Goal: Information Seeking & Learning: Learn about a topic

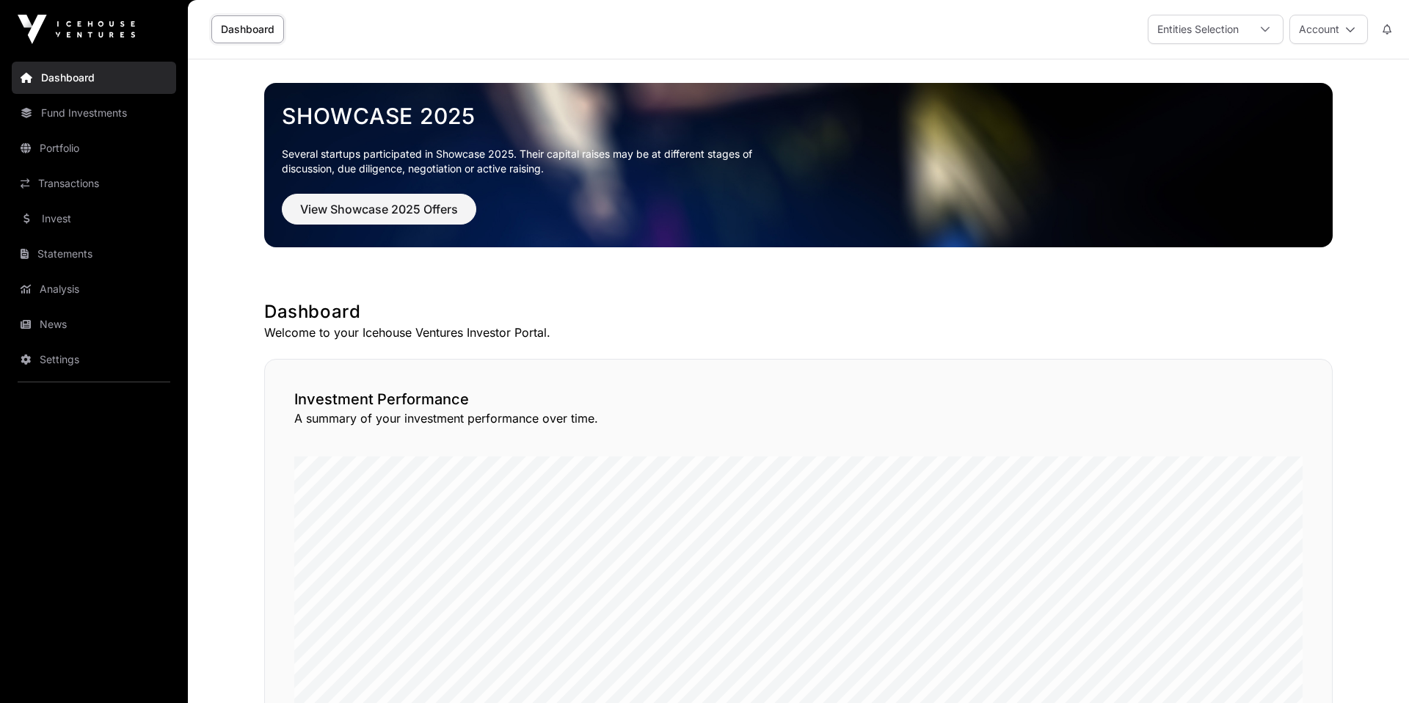
click at [54, 112] on link "Fund Investments" at bounding box center [94, 113] width 164 height 32
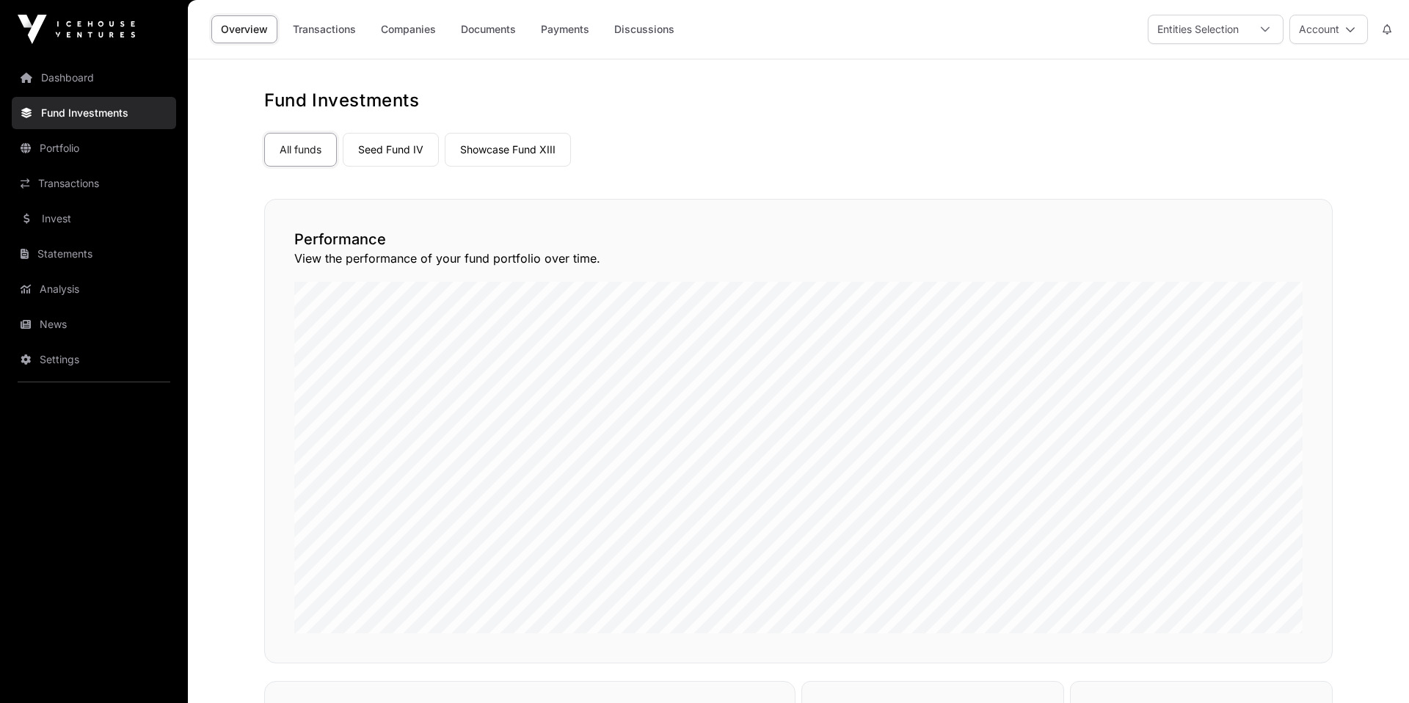
click at [383, 148] on link "Seed Fund IV" at bounding box center [391, 150] width 96 height 34
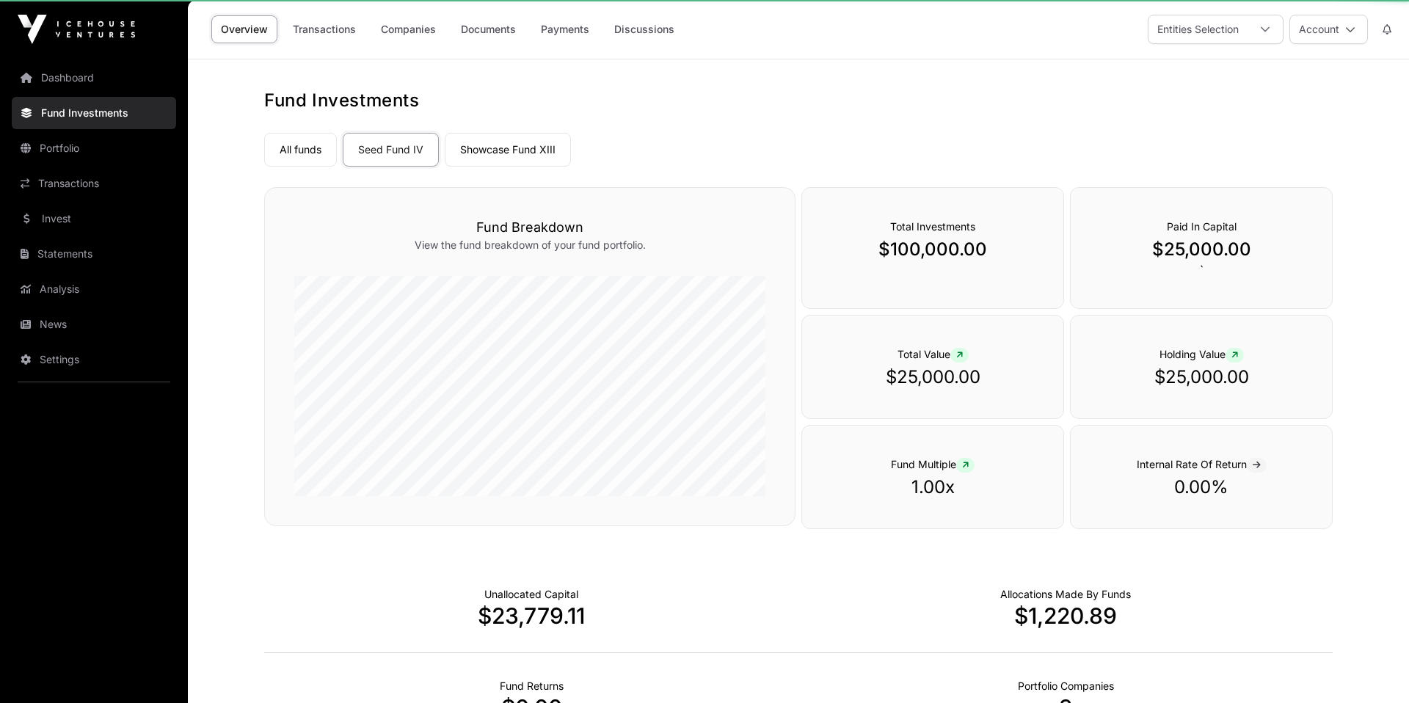
click at [500, 141] on link "Showcase Fund XIII" at bounding box center [508, 150] width 126 height 34
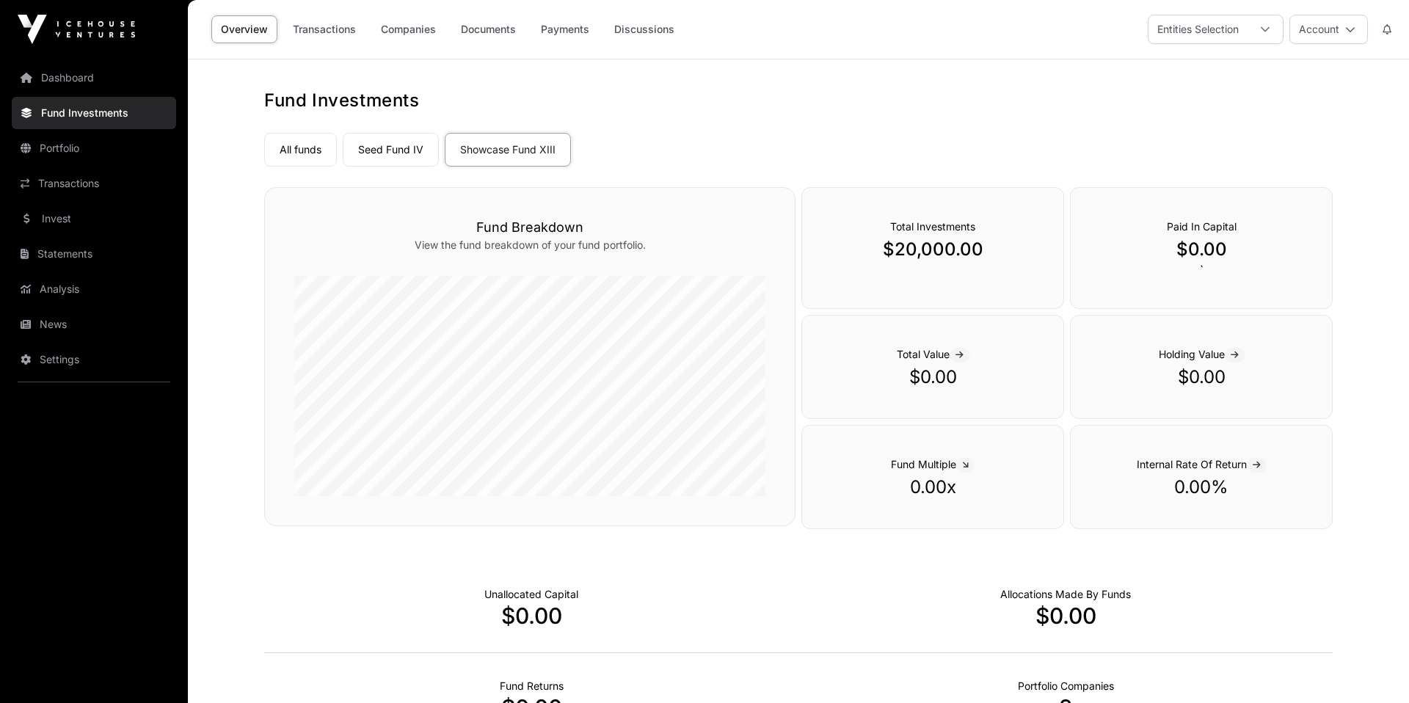
click at [421, 149] on link "Seed Fund IV" at bounding box center [391, 150] width 96 height 34
click at [513, 153] on link "Showcase Fund XIII" at bounding box center [508, 150] width 126 height 34
click at [410, 167] on nav "All funds Seed Fund IV Showcase Fund XIII Select a fund Showcase Fund XIII" at bounding box center [798, 146] width 1069 height 69
click at [385, 150] on link "Seed Fund IV" at bounding box center [391, 150] width 96 height 34
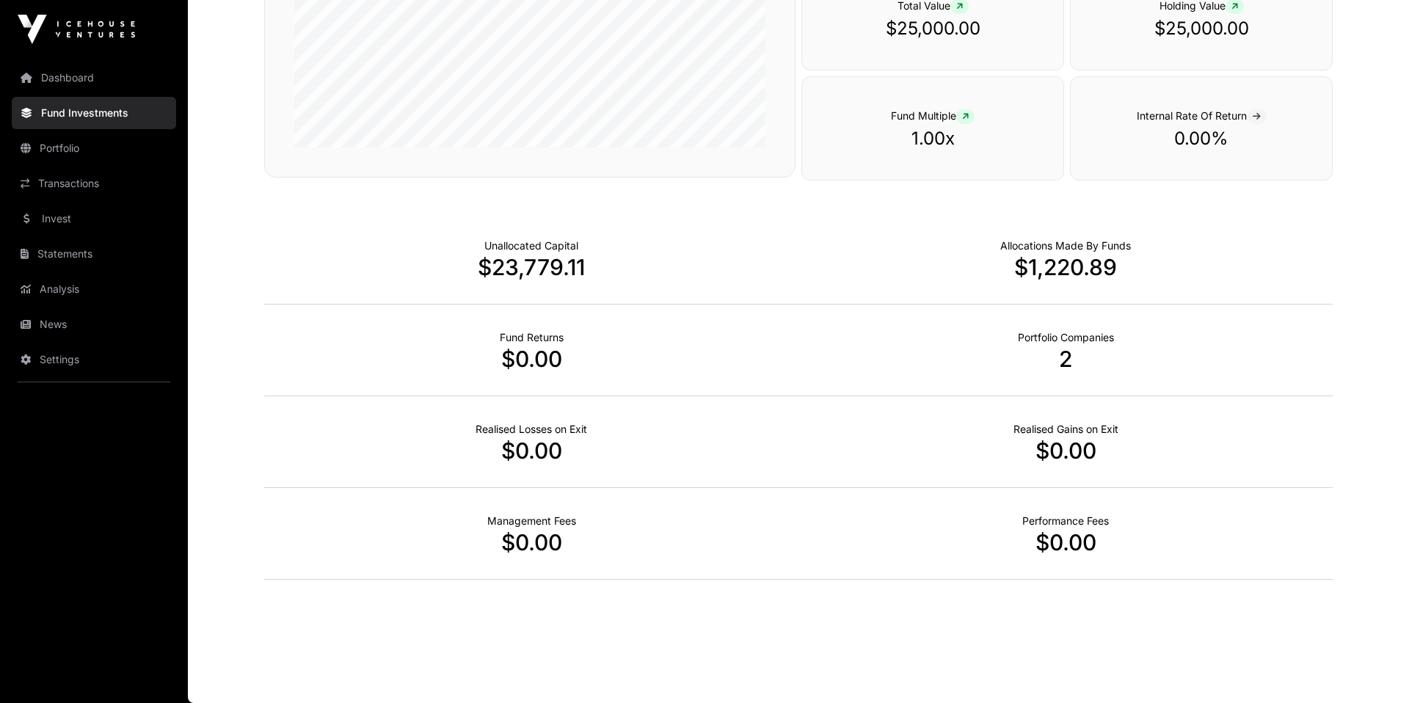
scroll to position [121, 0]
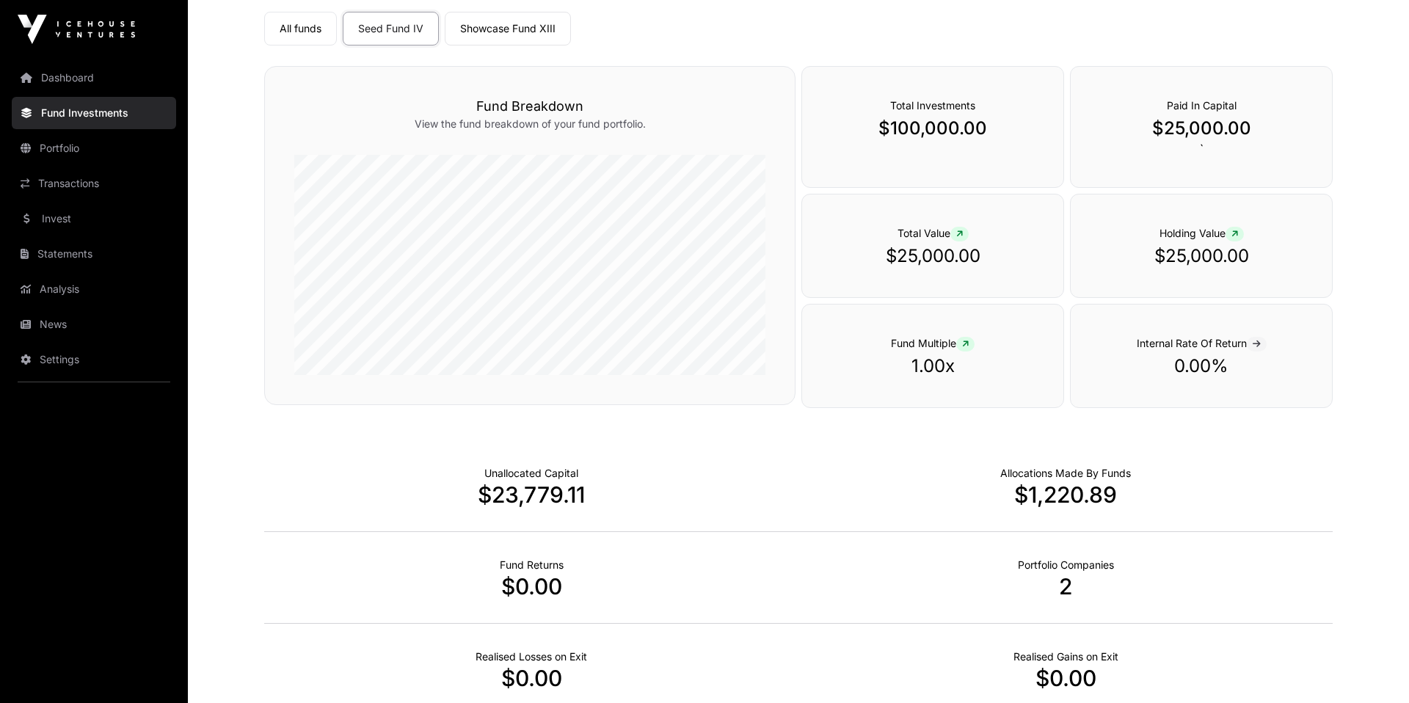
click at [526, 28] on link "Showcase Fund XIII" at bounding box center [508, 29] width 126 height 34
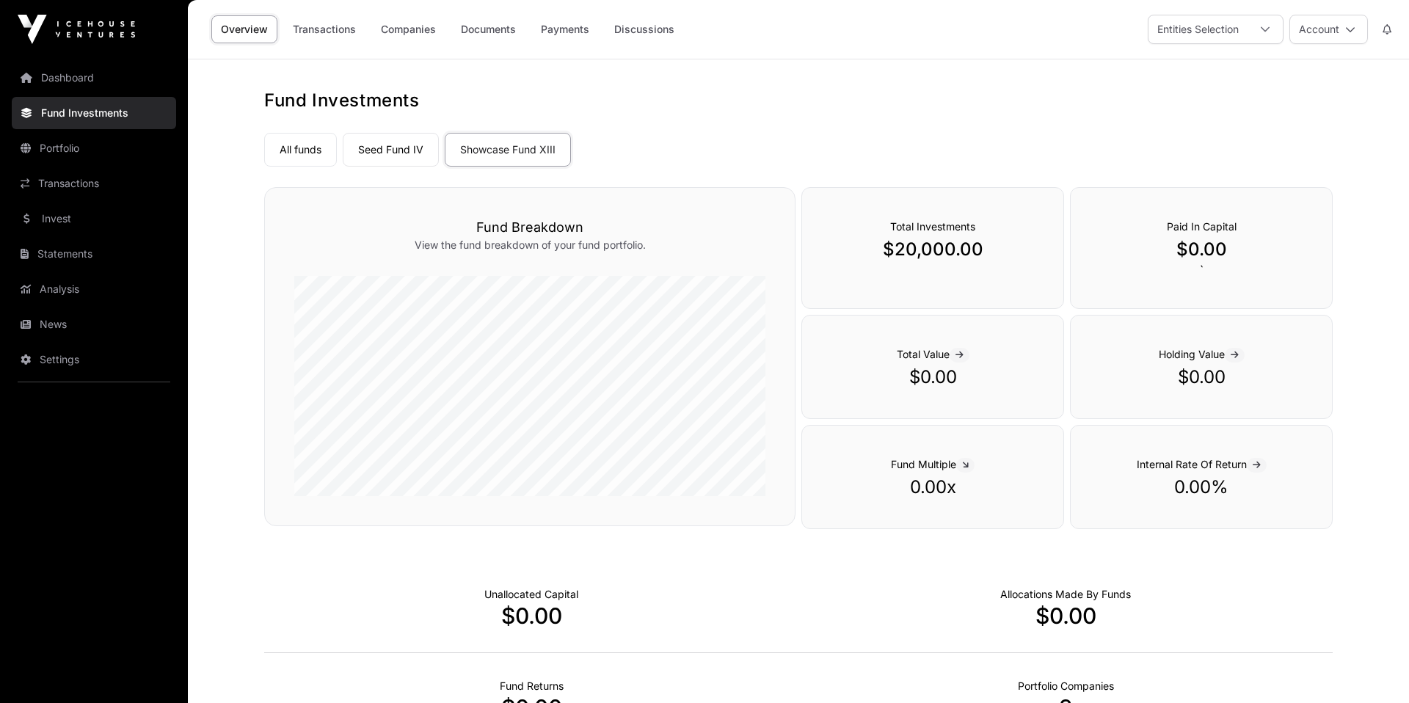
click at [410, 152] on link "Seed Fund IV" at bounding box center [391, 150] width 96 height 34
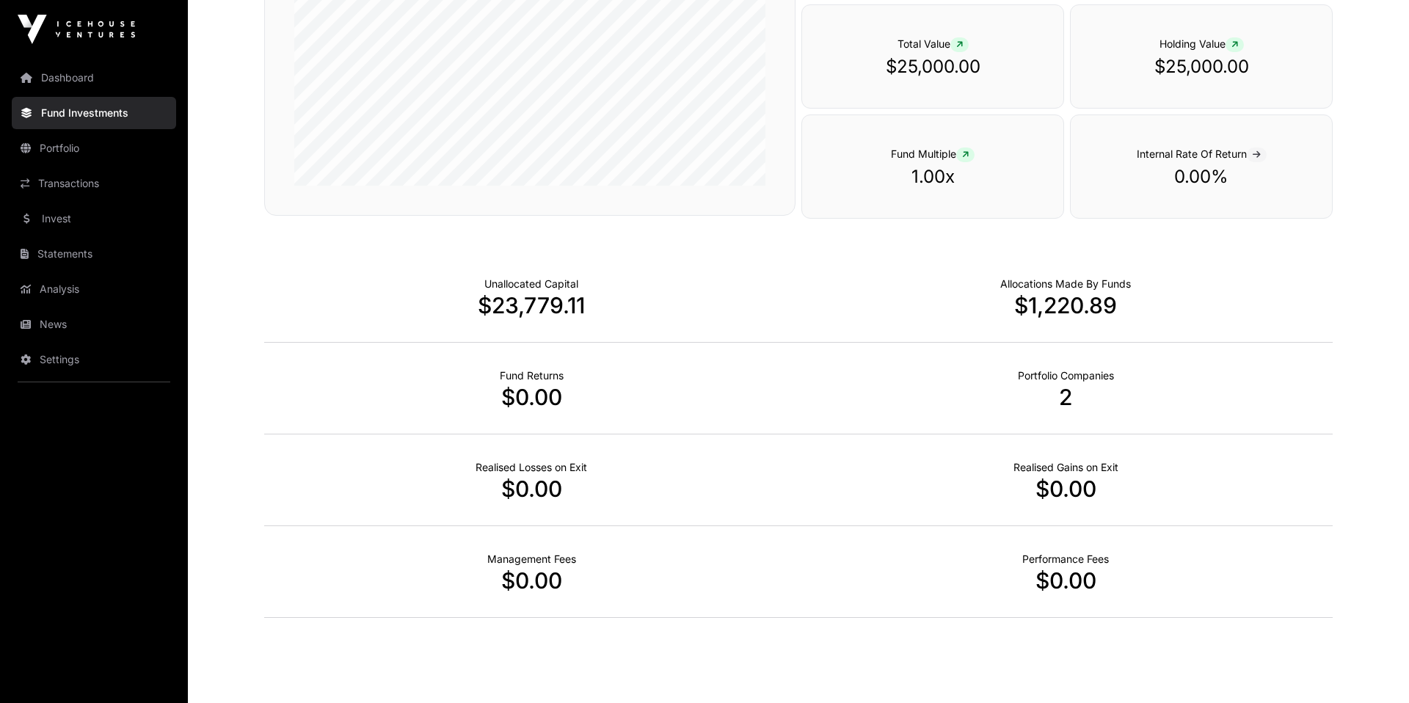
scroll to position [312, 0]
click at [1067, 304] on p "$1,220.89" at bounding box center [1066, 304] width 534 height 26
click at [1073, 303] on p "$1,220.89" at bounding box center [1066, 304] width 534 height 26
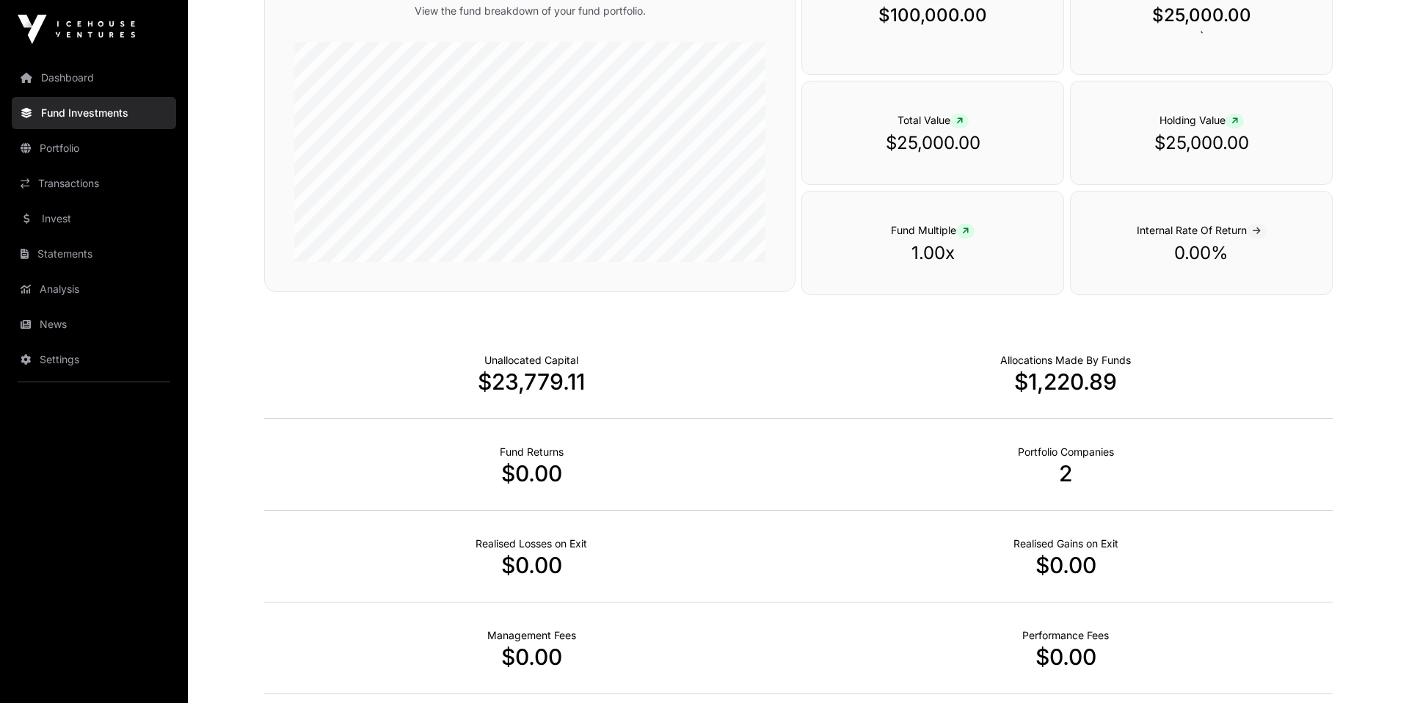
scroll to position [128, 0]
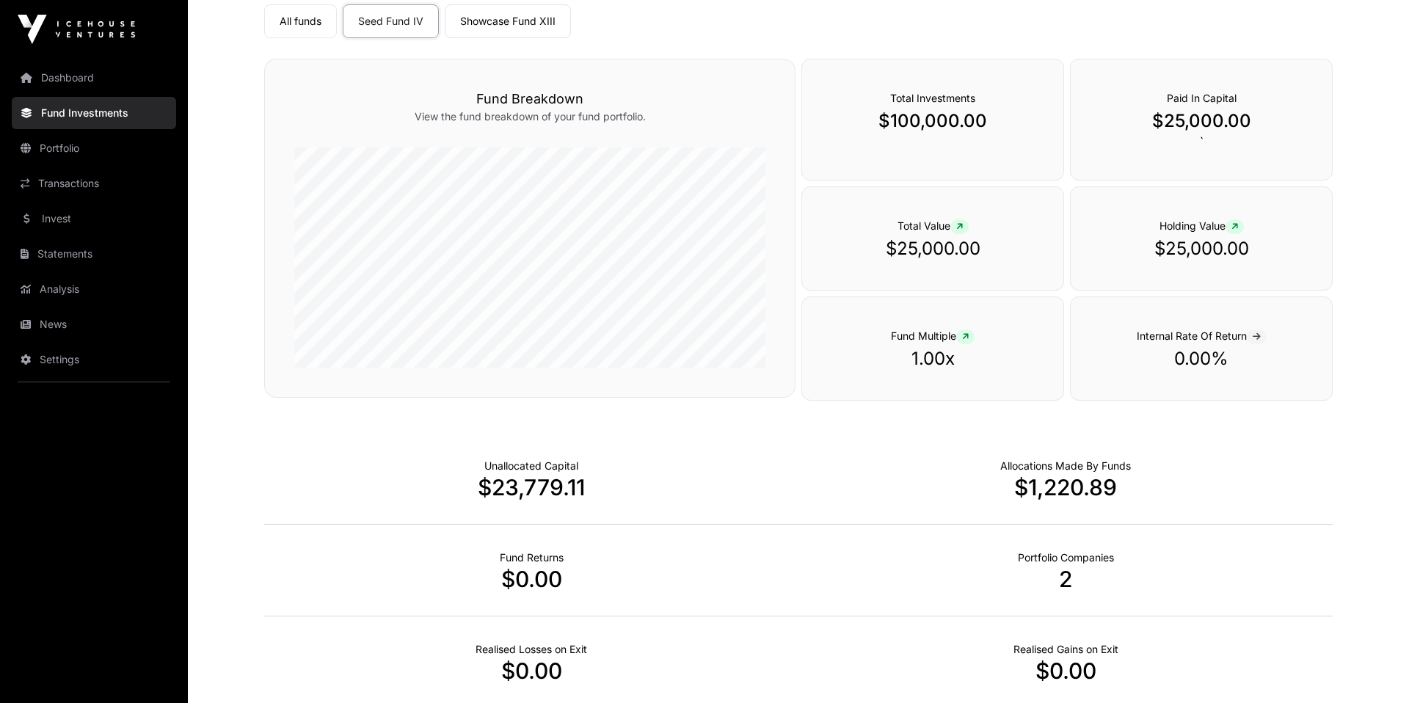
click at [965, 229] on span at bounding box center [960, 226] width 18 height 15
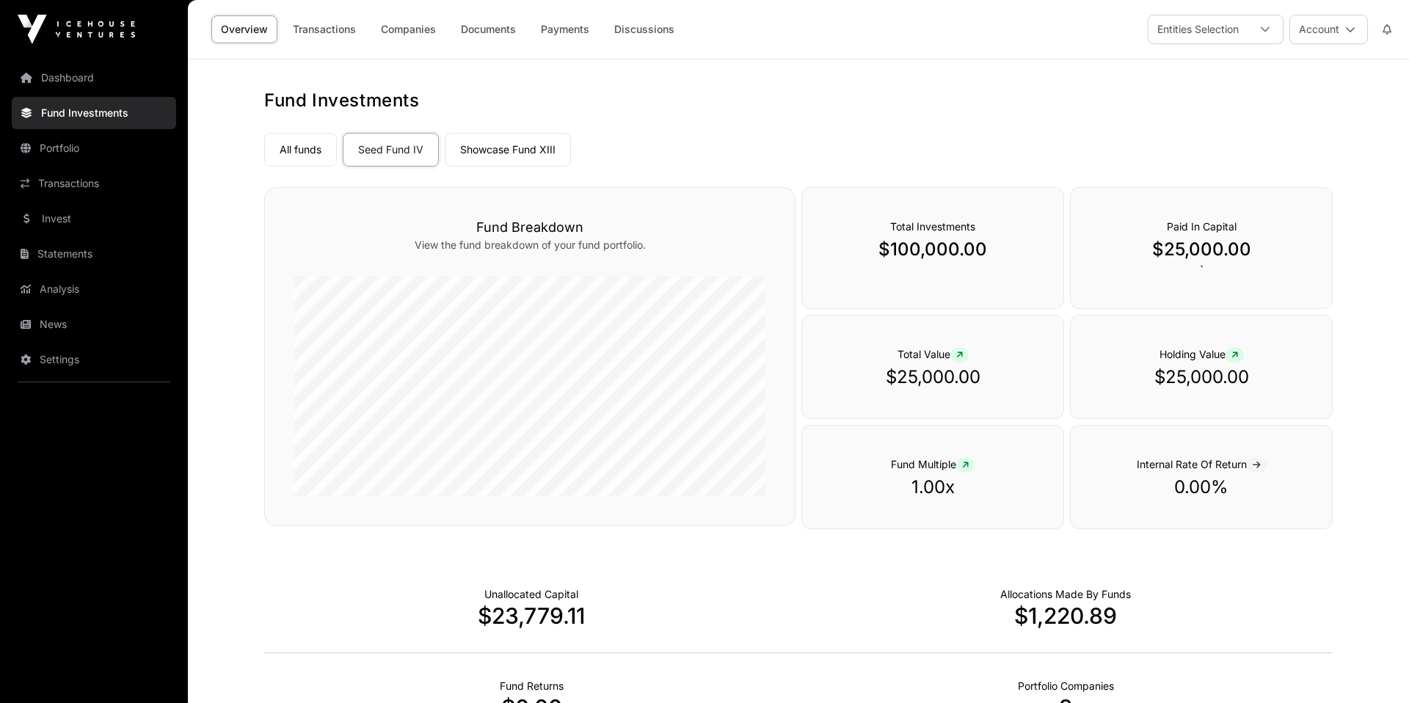
click at [501, 150] on link "Showcase Fund XIII" at bounding box center [508, 150] width 126 height 34
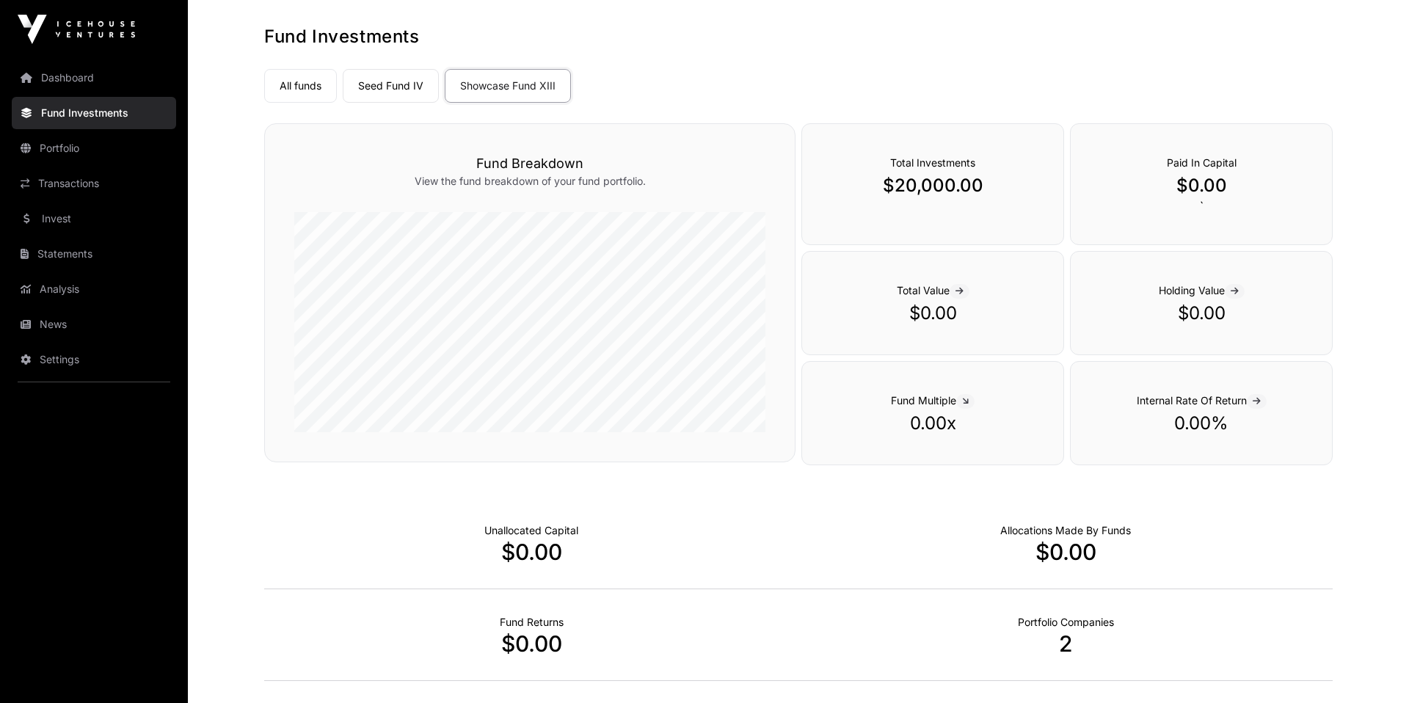
scroll to position [38, 0]
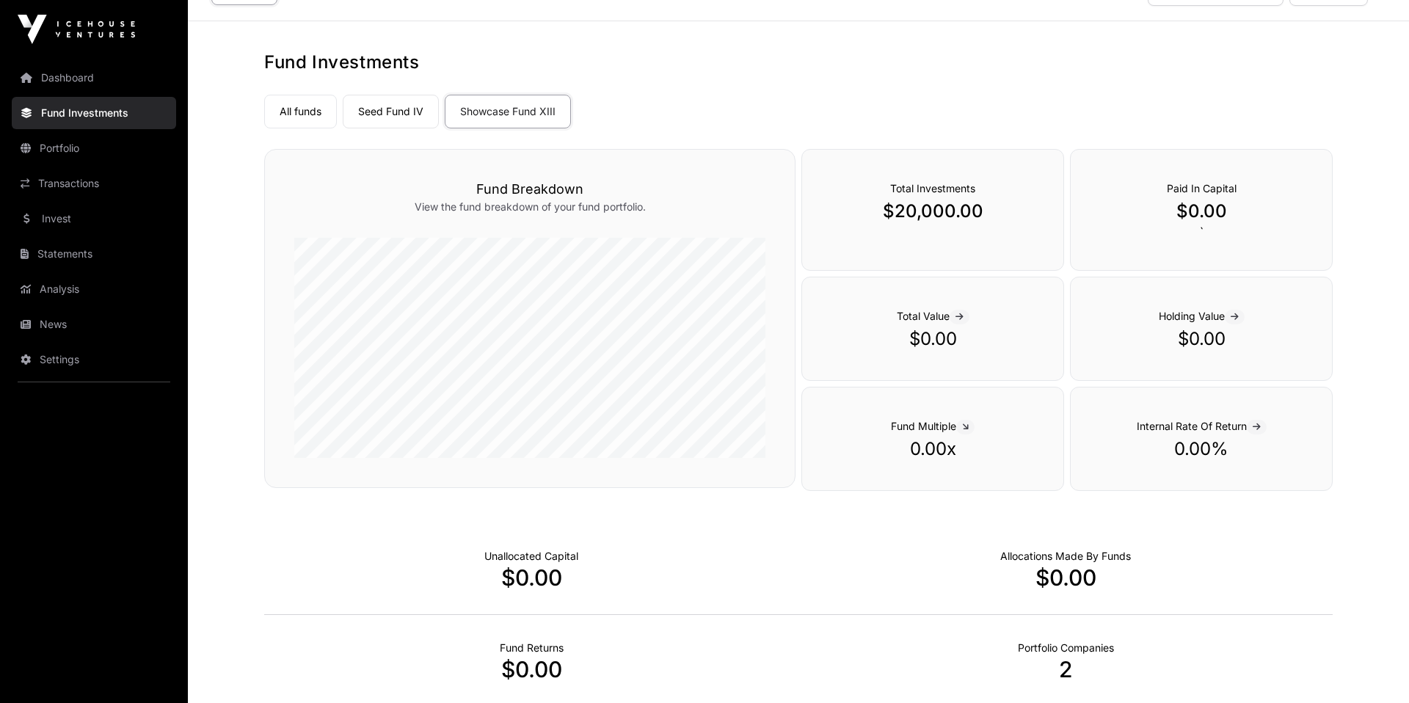
click at [404, 104] on link "Seed Fund IV" at bounding box center [391, 112] width 96 height 34
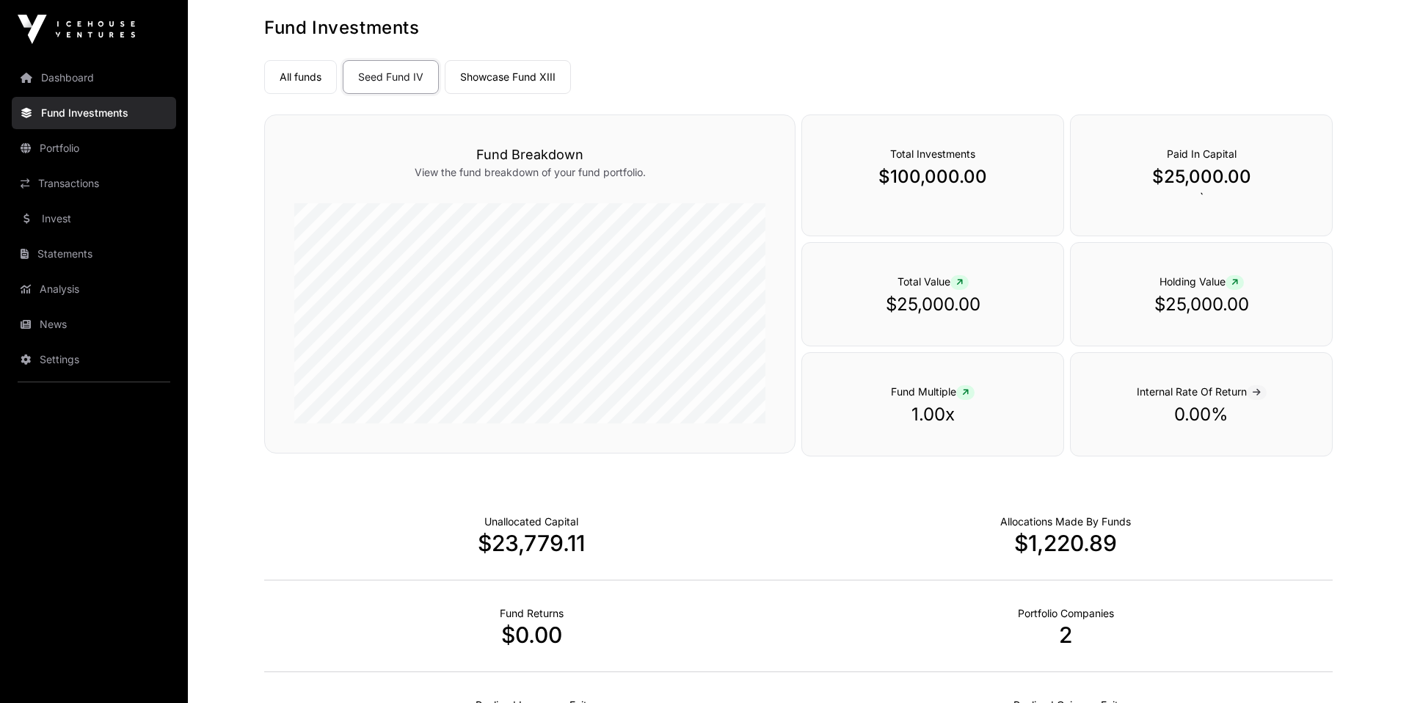
scroll to position [54, 0]
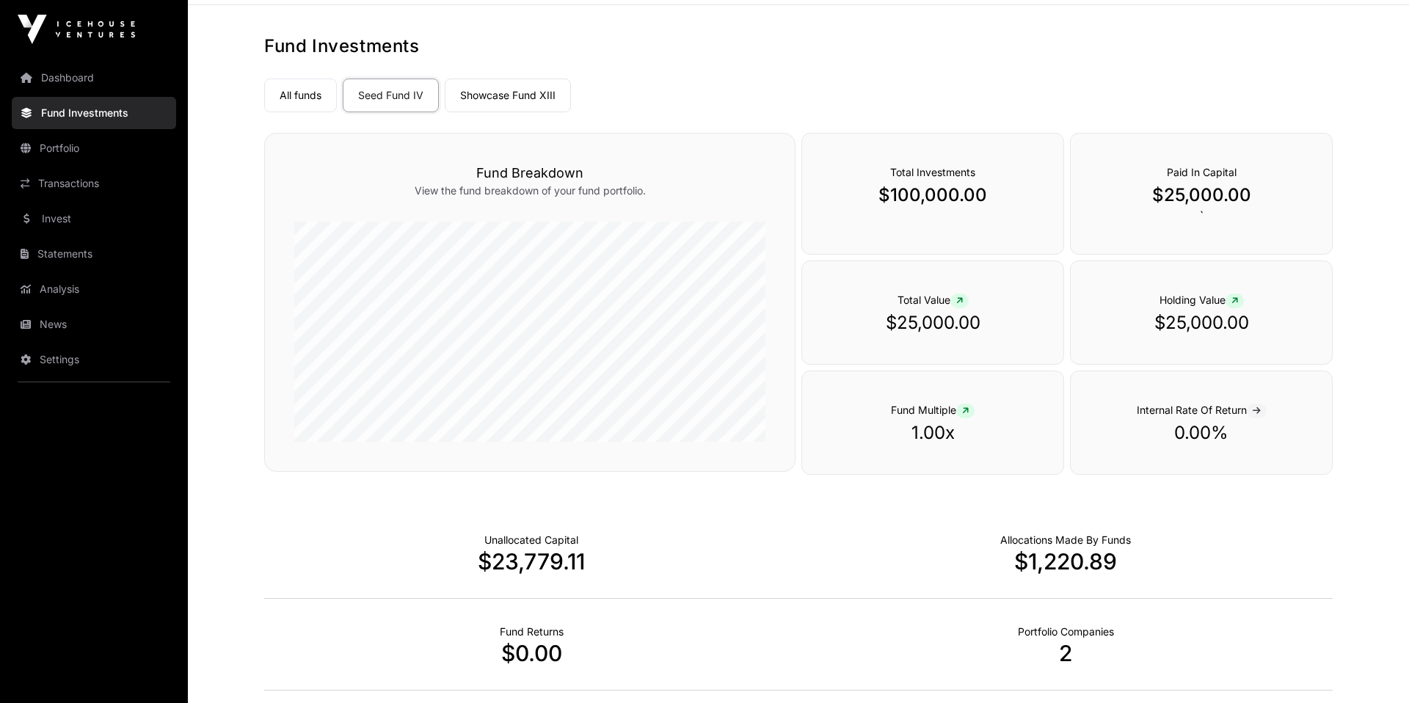
click at [505, 90] on link "Showcase Fund XIII" at bounding box center [508, 96] width 126 height 34
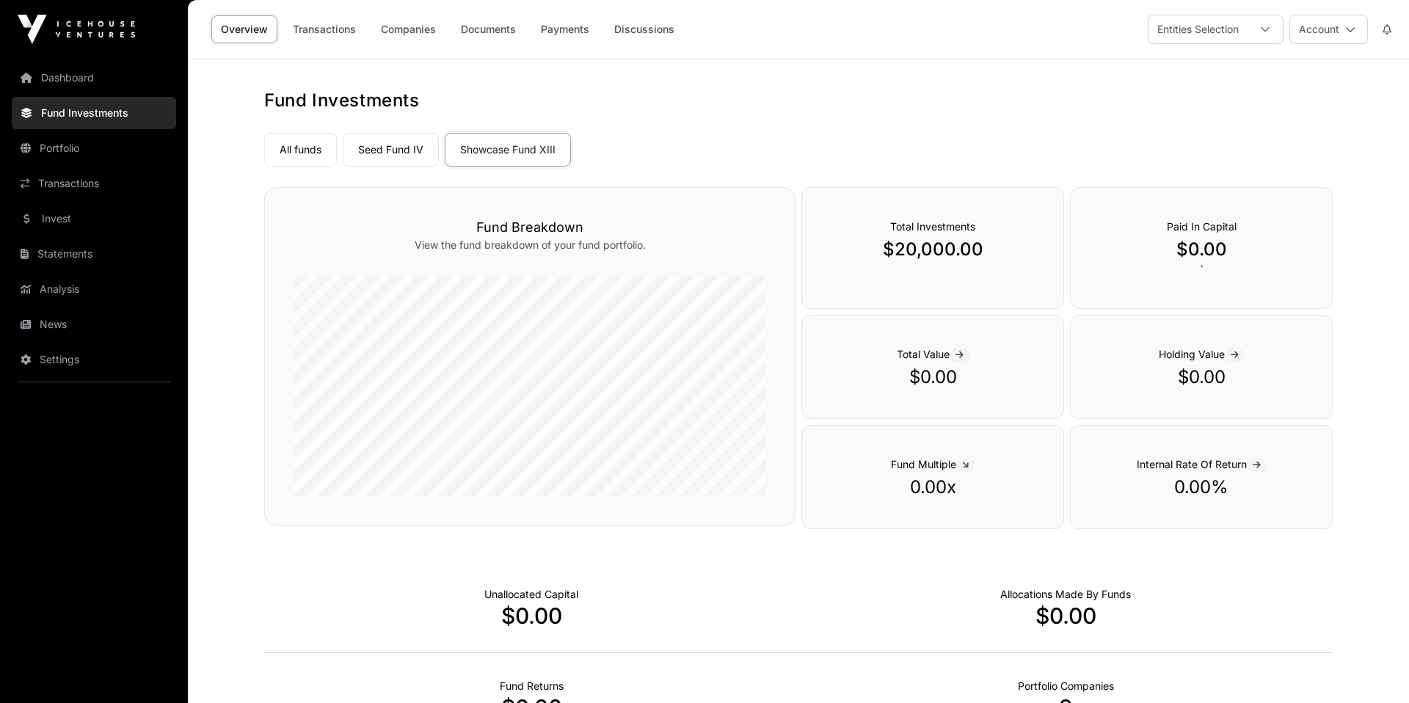
click at [382, 153] on link "Seed Fund IV" at bounding box center [391, 150] width 96 height 34
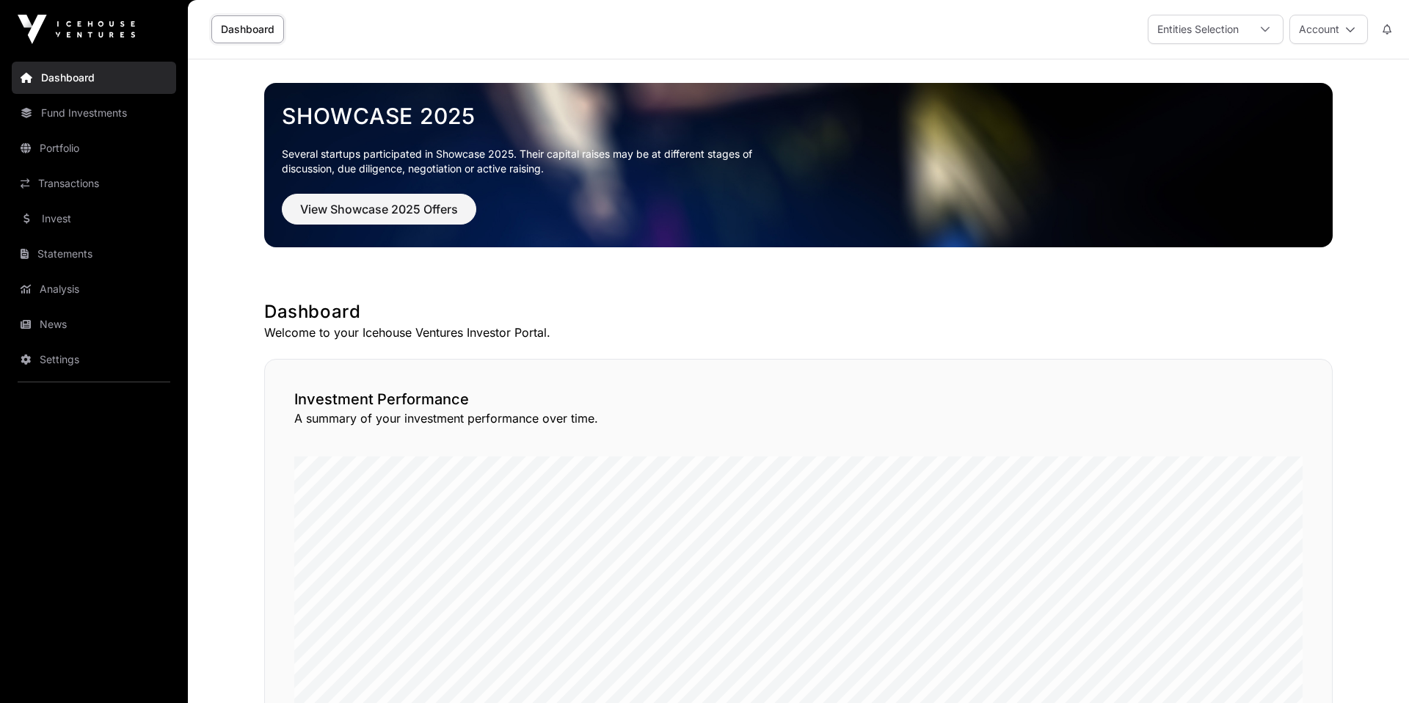
click at [60, 232] on link "Invest" at bounding box center [94, 219] width 164 height 32
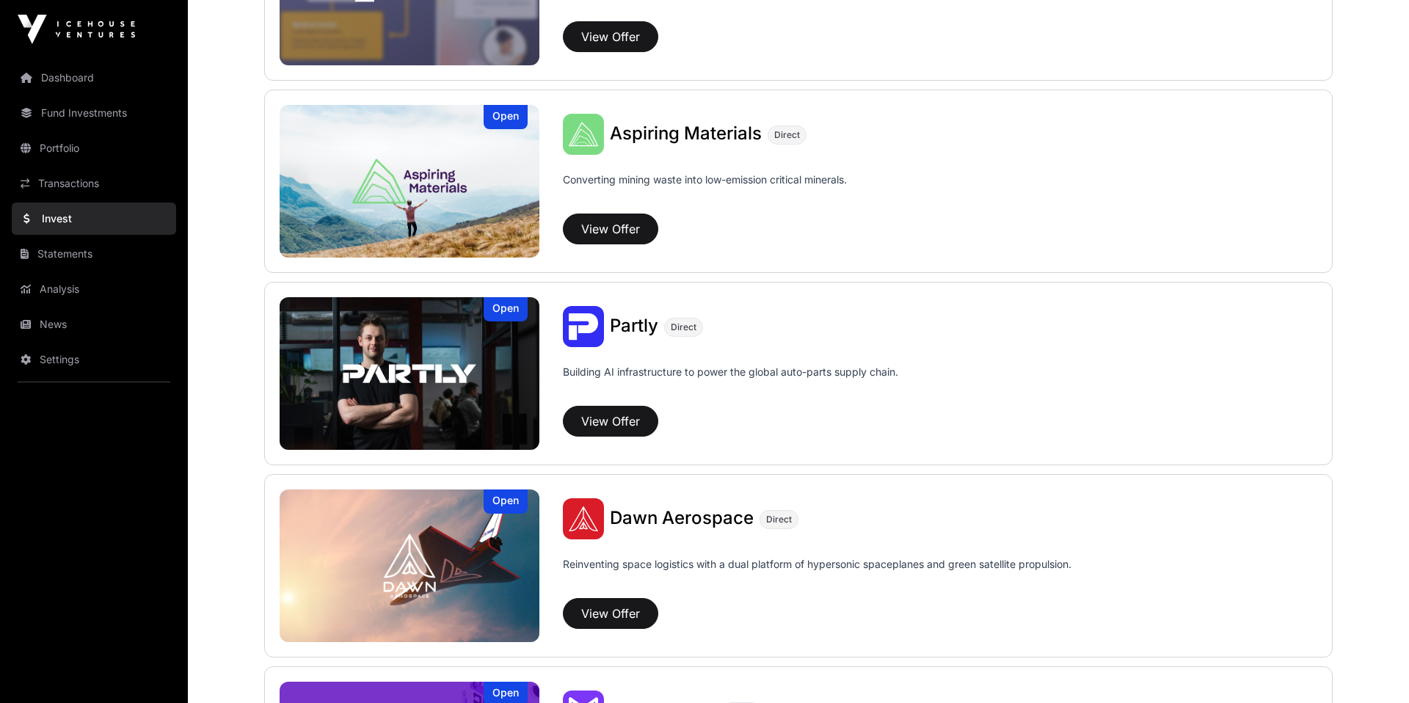
scroll to position [1175, 0]
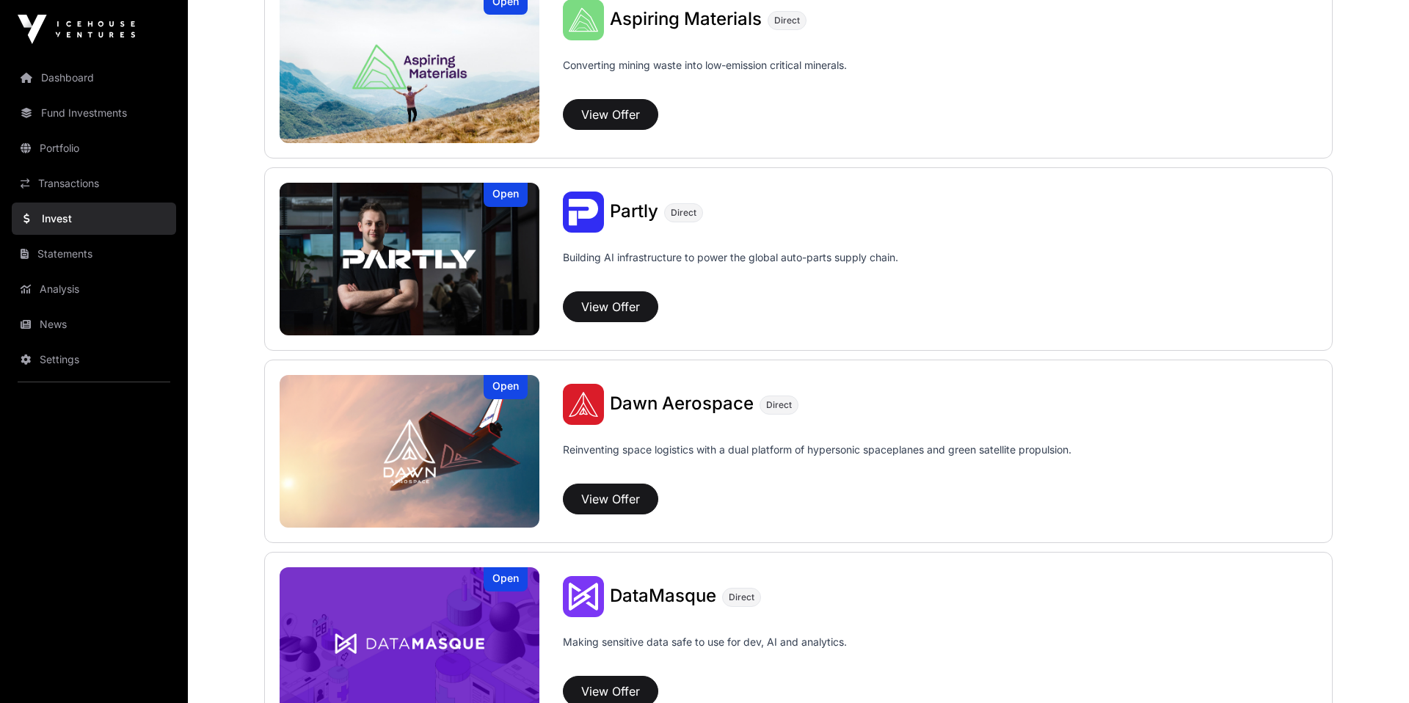
click at [691, 388] on div "[PERSON_NAME] Aerospace Direct" at bounding box center [940, 404] width 755 height 41
click at [691, 396] on span "Dawn Aerospace" at bounding box center [682, 403] width 144 height 21
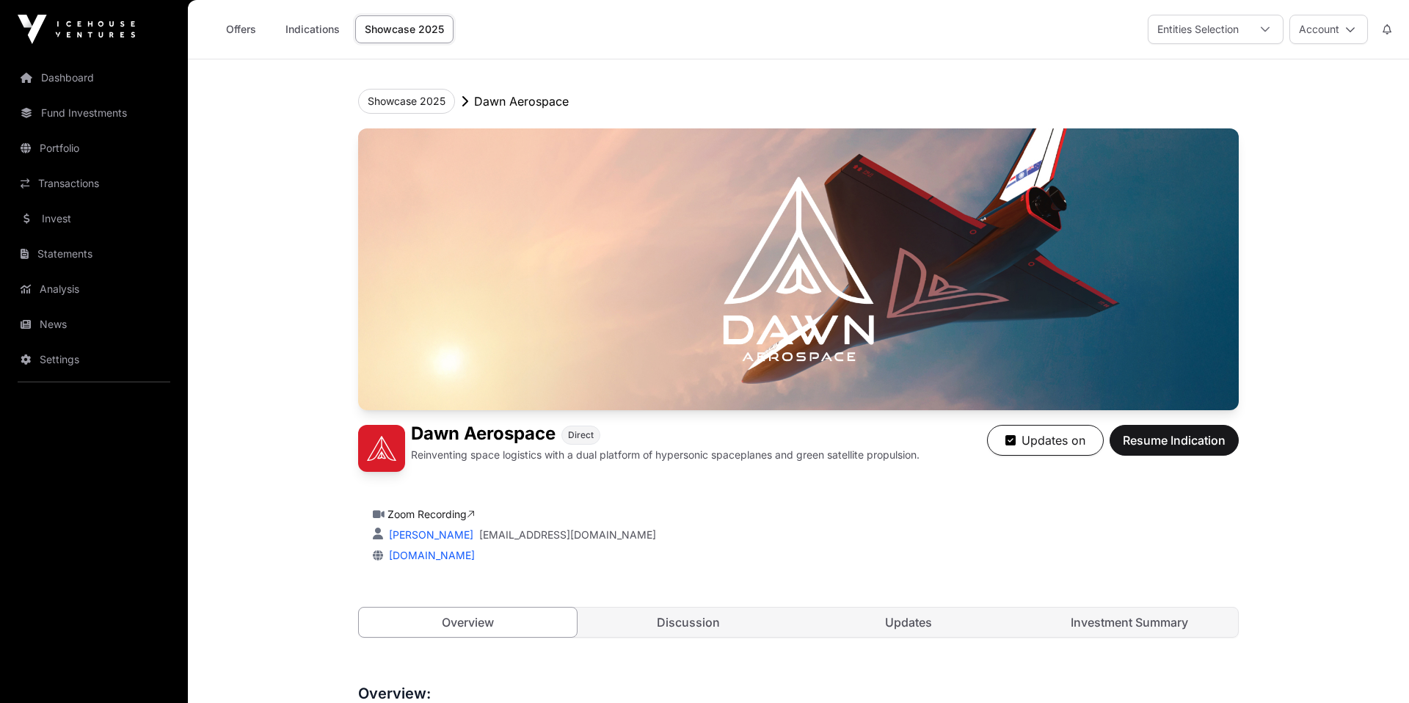
scroll to position [548, 0]
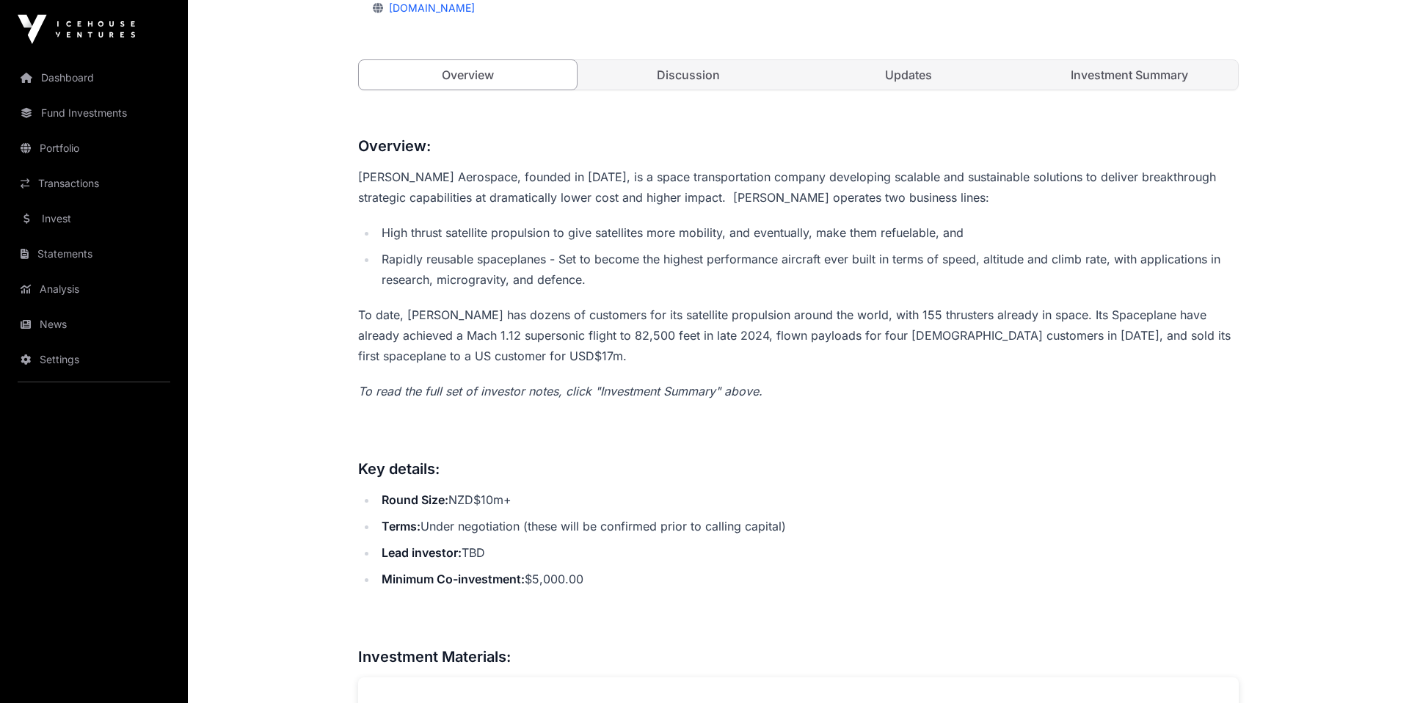
click at [1108, 81] on link "Investment Summary" at bounding box center [1130, 74] width 218 height 29
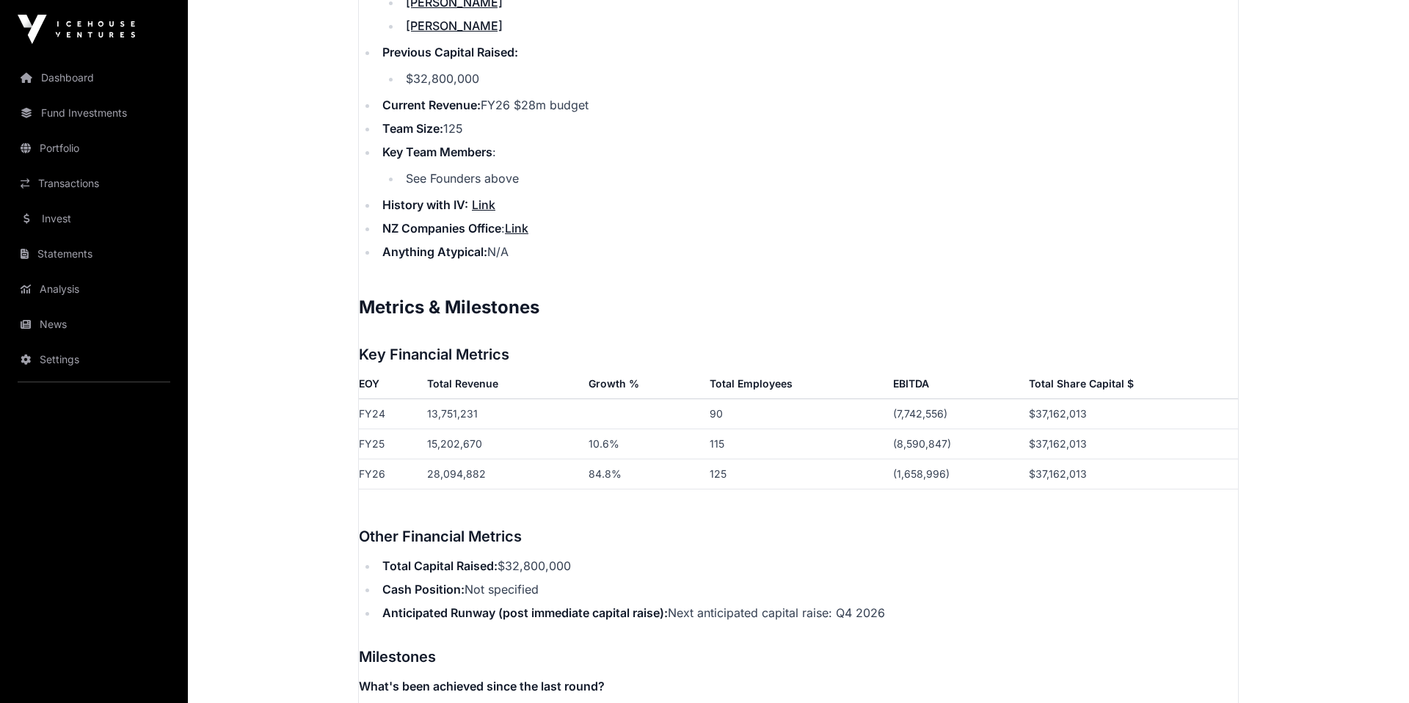
scroll to position [2100, 0]
click at [454, 432] on td "15,202,670" at bounding box center [501, 443] width 161 height 30
drag, startPoint x: 454, startPoint y: 432, endPoint x: 465, endPoint y: 448, distance: 18.9
click at [465, 448] on tbody "FY24 13,751,231 90 (7,742,556) $37,162,013 FY25 15,202,670 10.6% 115 (8,590,847…" at bounding box center [798, 449] width 879 height 103
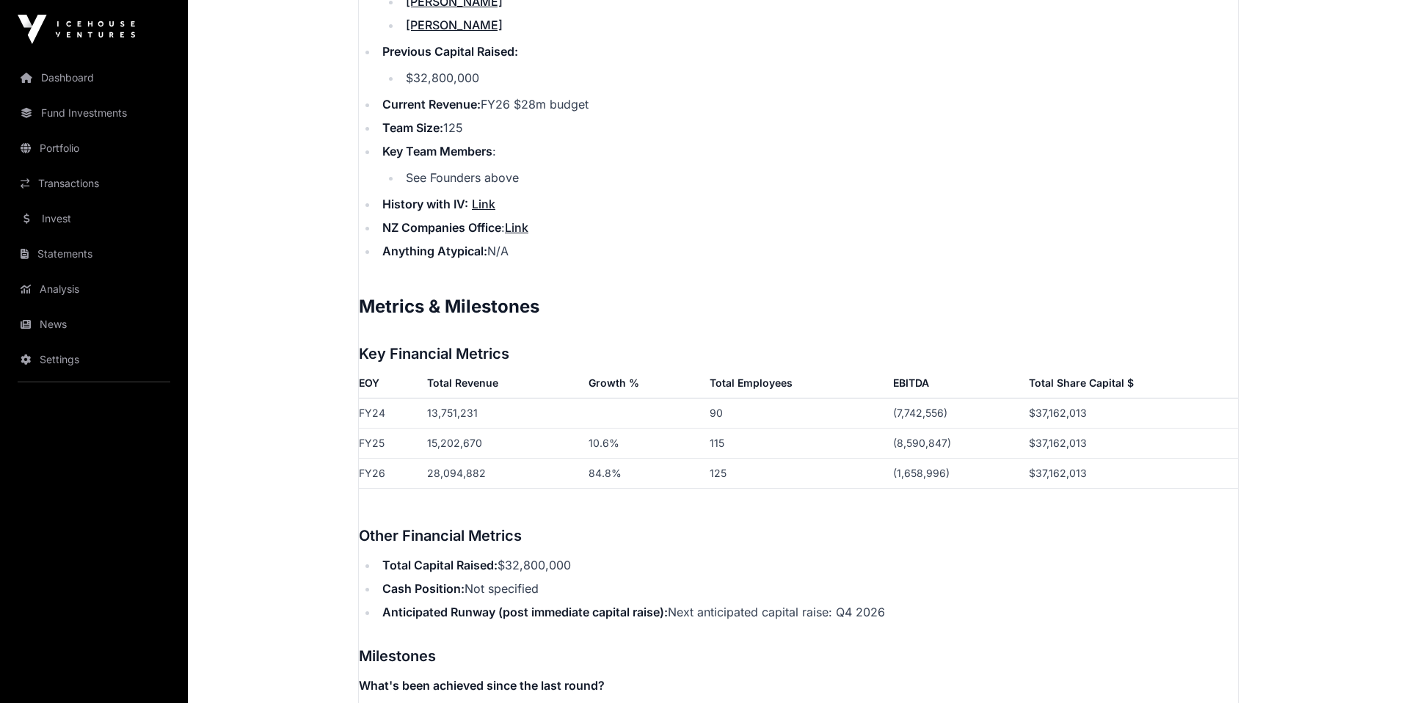
click at [471, 458] on td "28,094,882" at bounding box center [501, 473] width 161 height 30
copy tr "28,094,882"
click at [467, 458] on td "28,094,882" at bounding box center [501, 473] width 161 height 30
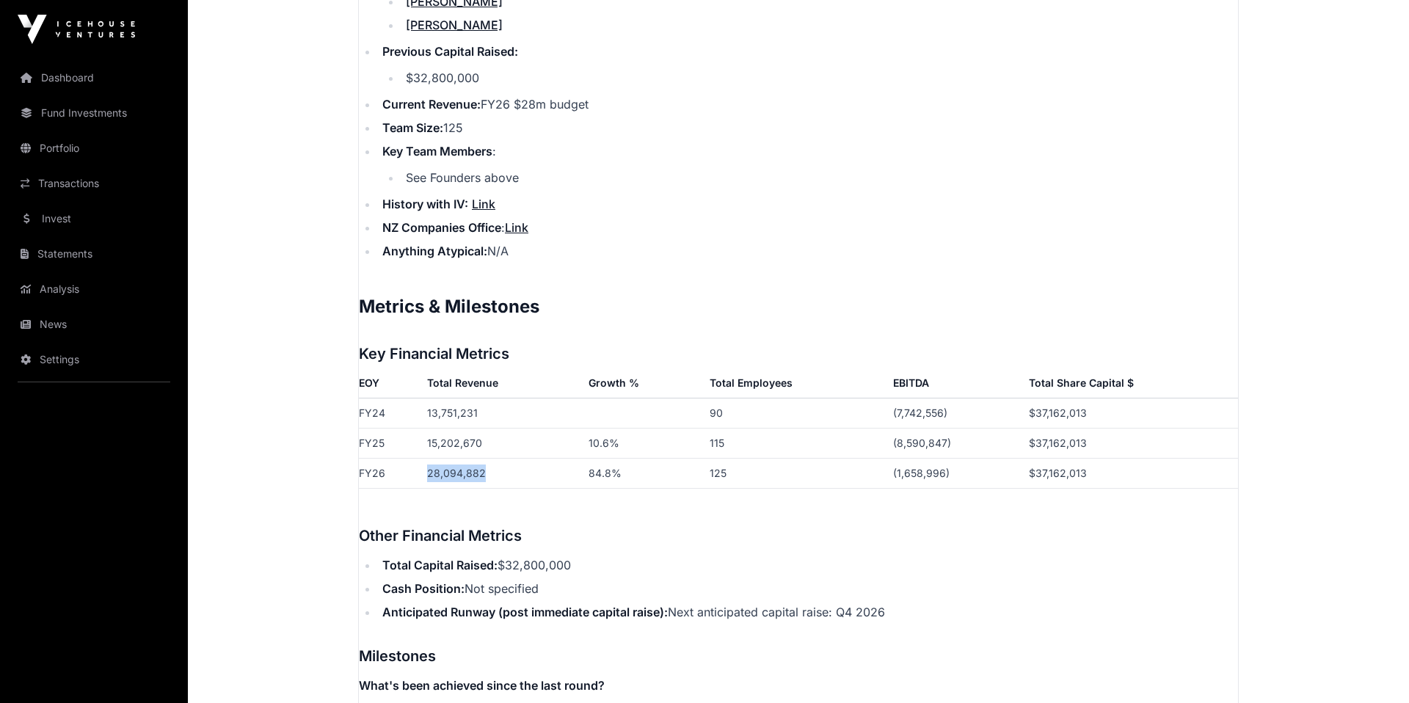
click at [467, 458] on td "28,094,882" at bounding box center [501, 473] width 161 height 30
click at [930, 458] on td "(1,658,996)" at bounding box center [955, 473] width 135 height 30
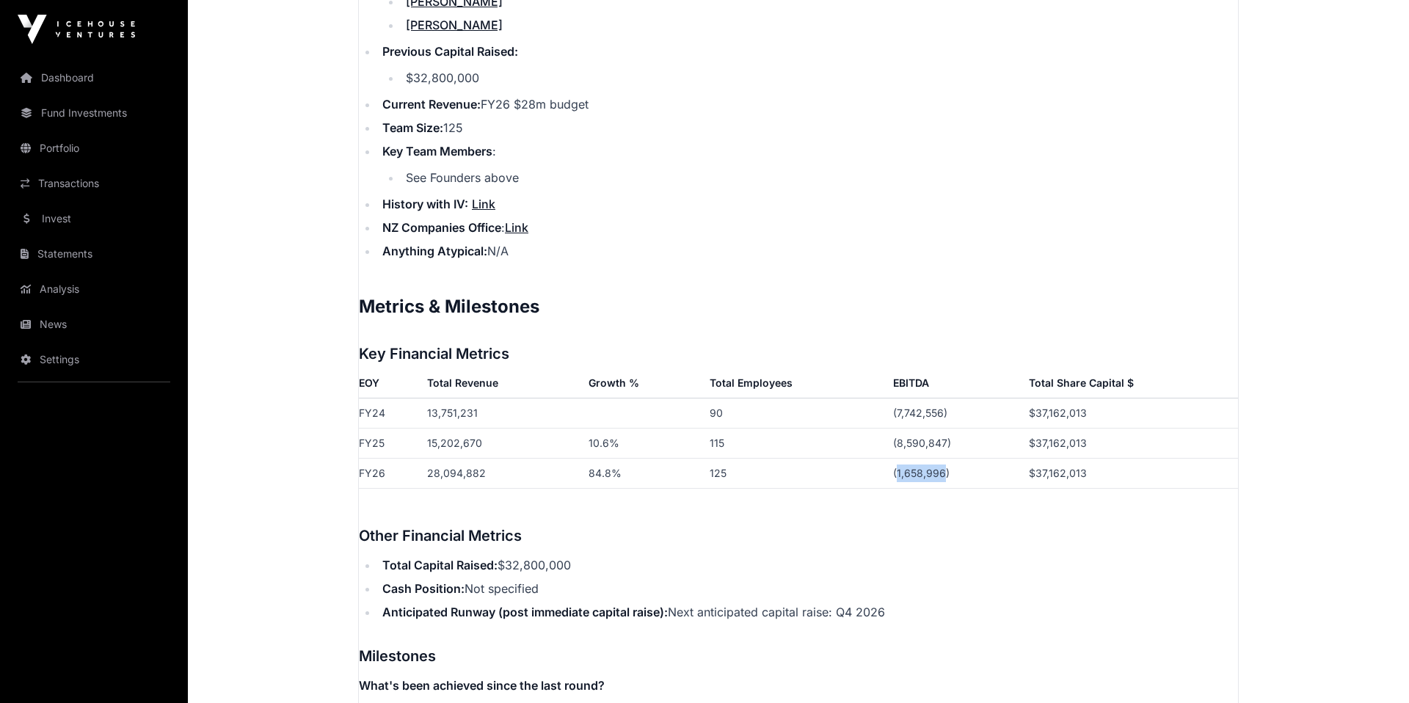
click at [930, 458] on td "(1,658,996)" at bounding box center [955, 473] width 135 height 30
drag, startPoint x: 930, startPoint y: 457, endPoint x: 438, endPoint y: 465, distance: 492.6
click at [438, 465] on tr "FY26 28,094,882 84.8% 125 (1,658,996) $37,162,013" at bounding box center [798, 473] width 879 height 30
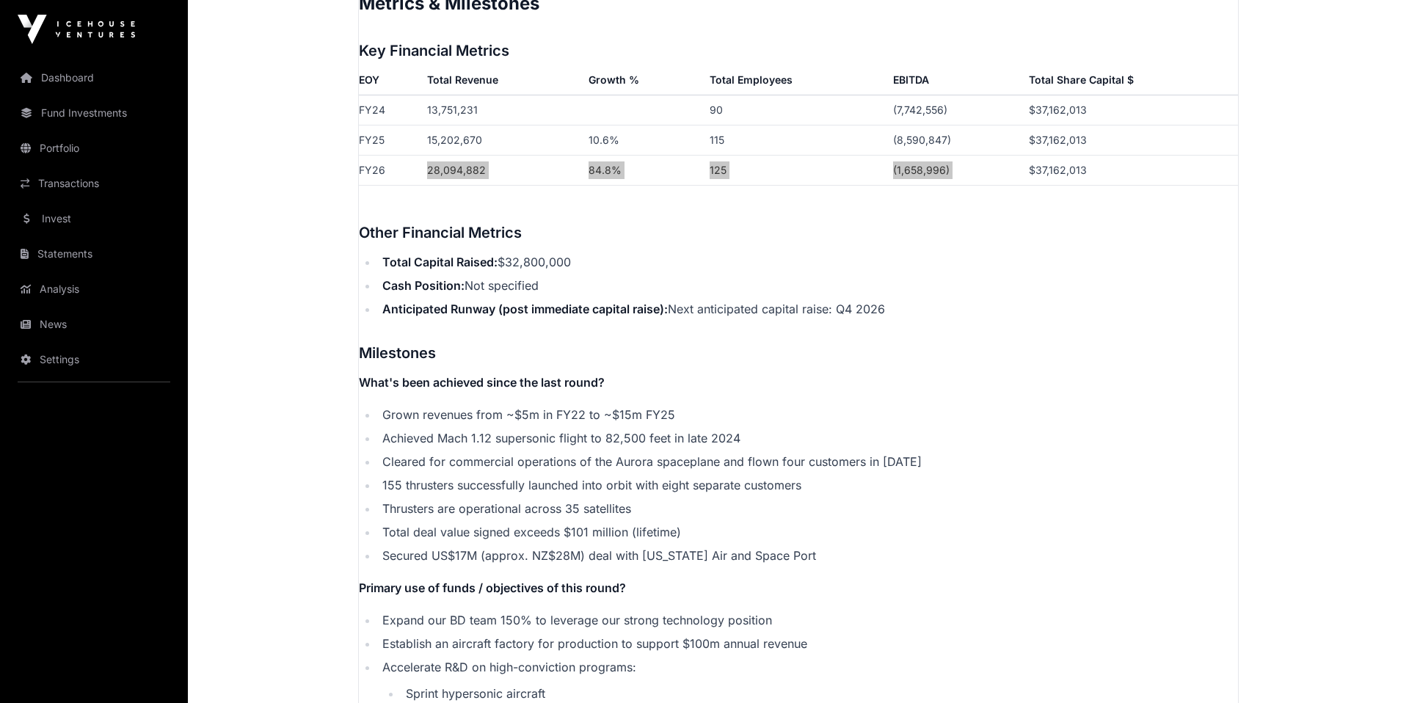
scroll to position [2404, 0]
click at [901, 128] on td "(8,590,847)" at bounding box center [955, 139] width 135 height 30
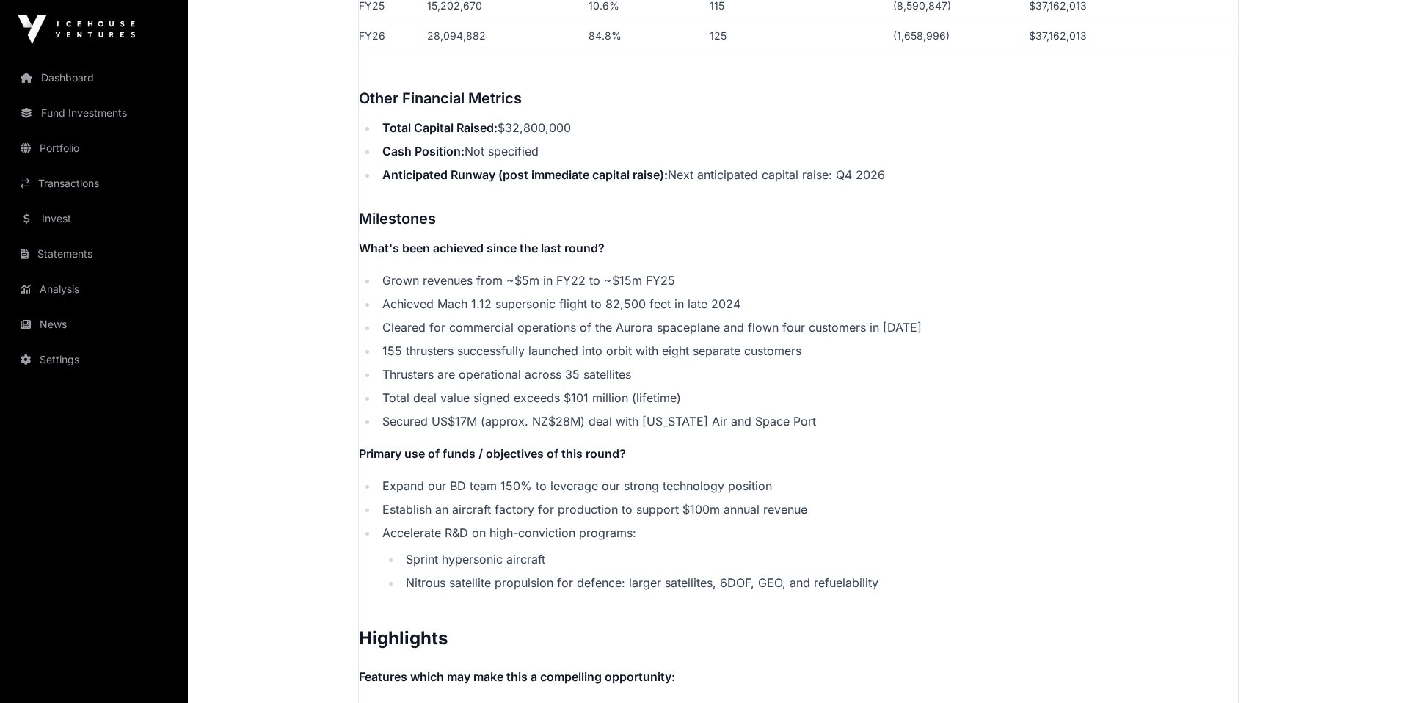
scroll to position [2538, 0]
click at [626, 476] on li "Expand our BD team 150% to leverage our strong technology position" at bounding box center [808, 485] width 860 height 18
click at [674, 523] on li "Accelerate R&D on high-conviction programs: Sprint hypersonic aircraft Nitrous …" at bounding box center [808, 557] width 860 height 68
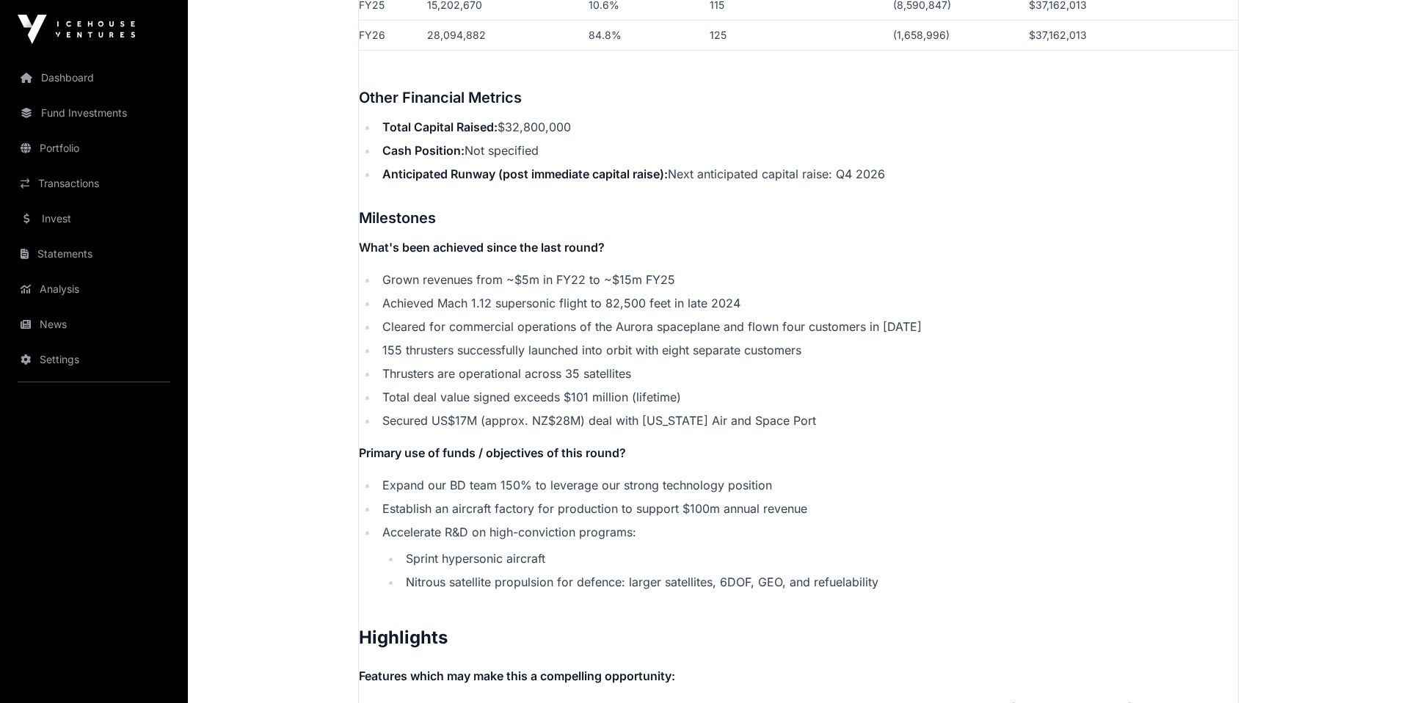
click at [674, 523] on li "Accelerate R&D on high-conviction programs: Sprint hypersonic aircraft Nitrous …" at bounding box center [808, 557] width 860 height 68
click at [658, 476] on li "Expand our BD team 150% to leverage our strong technology position" at bounding box center [808, 485] width 860 height 18
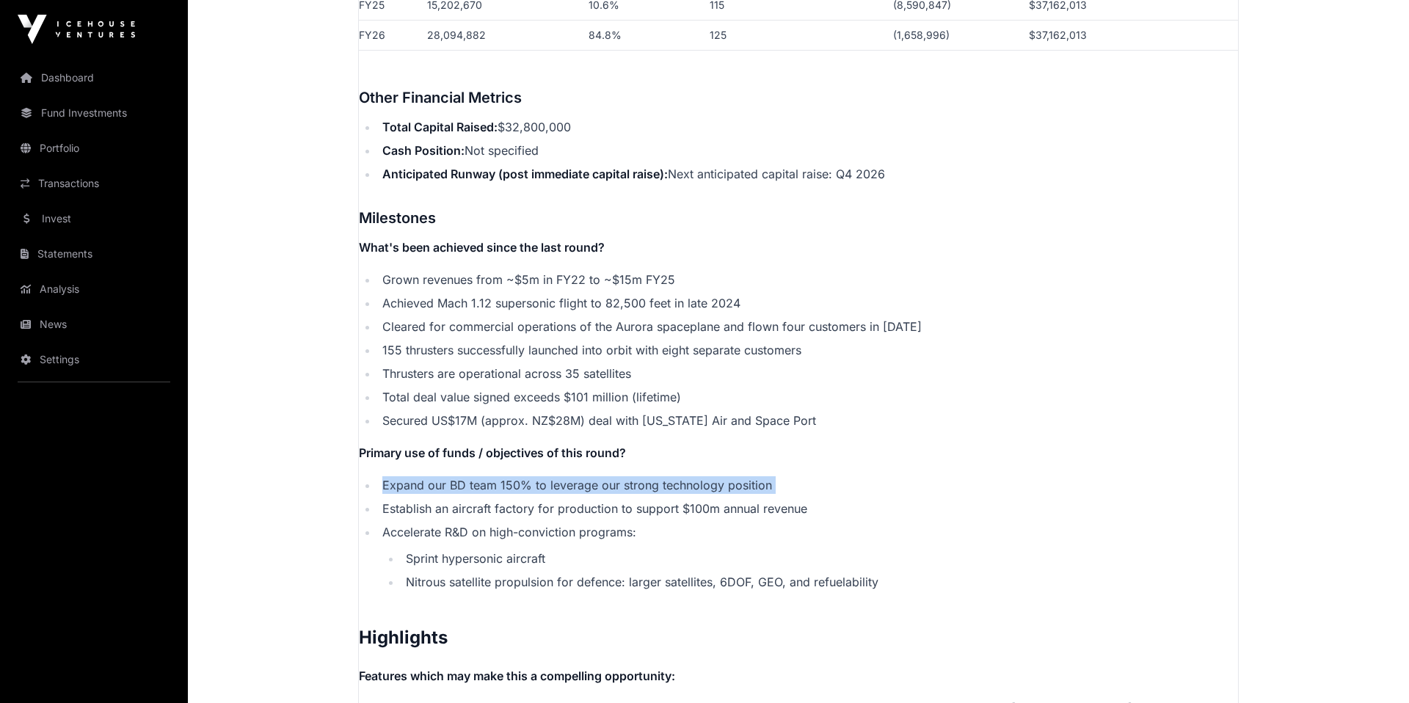
scroll to position [2536, 0]
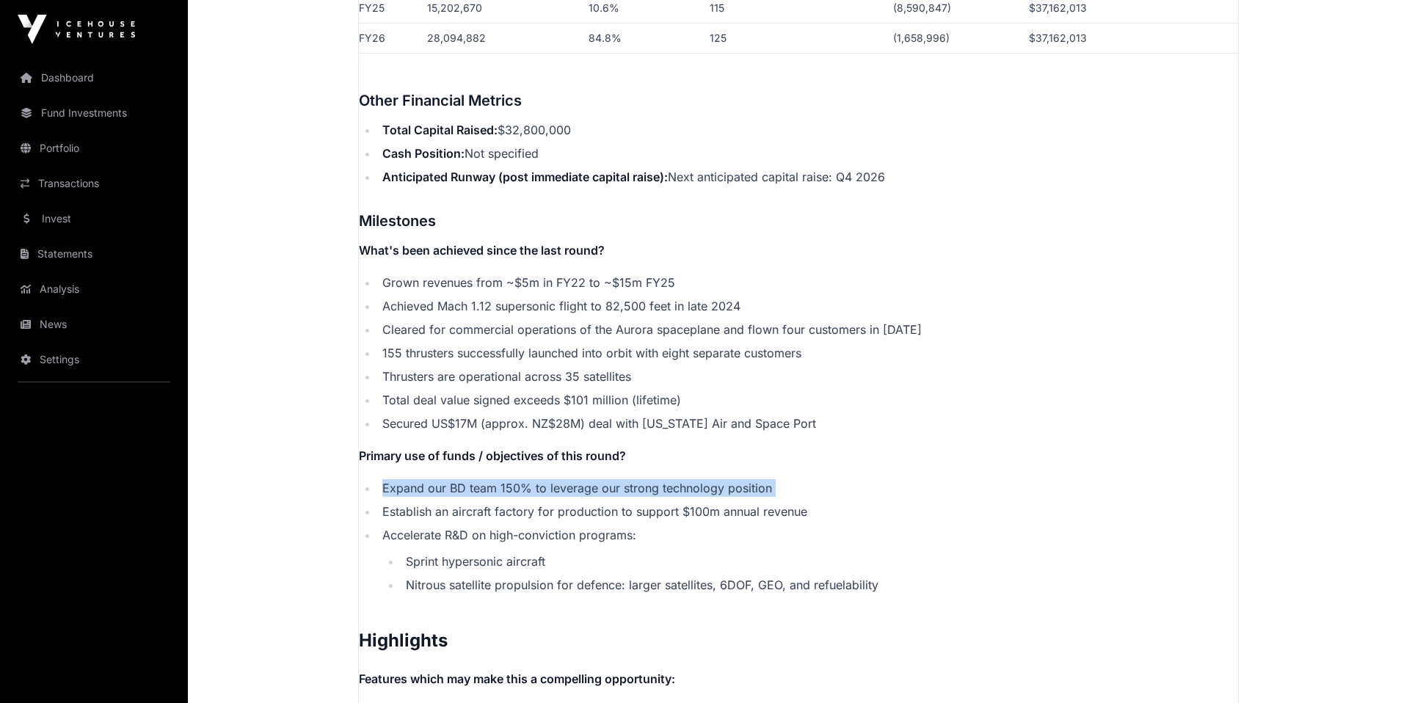
click at [633, 503] on li "Establish an aircraft factory for production to support $100m annual revenue" at bounding box center [808, 512] width 860 height 18
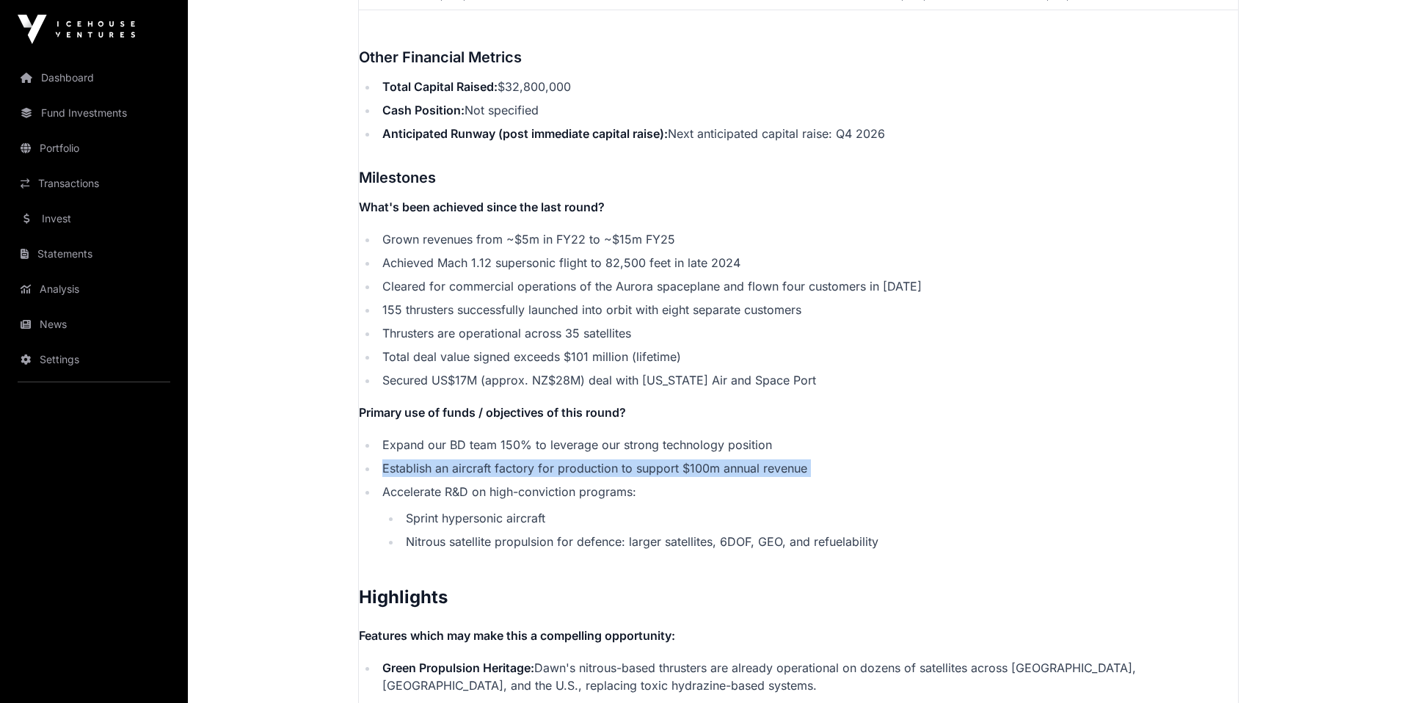
scroll to position [2580, 0]
click at [633, 487] on li "Accelerate R&D on high-conviction programs: Sprint hypersonic aircraft Nitrous …" at bounding box center [808, 516] width 860 height 68
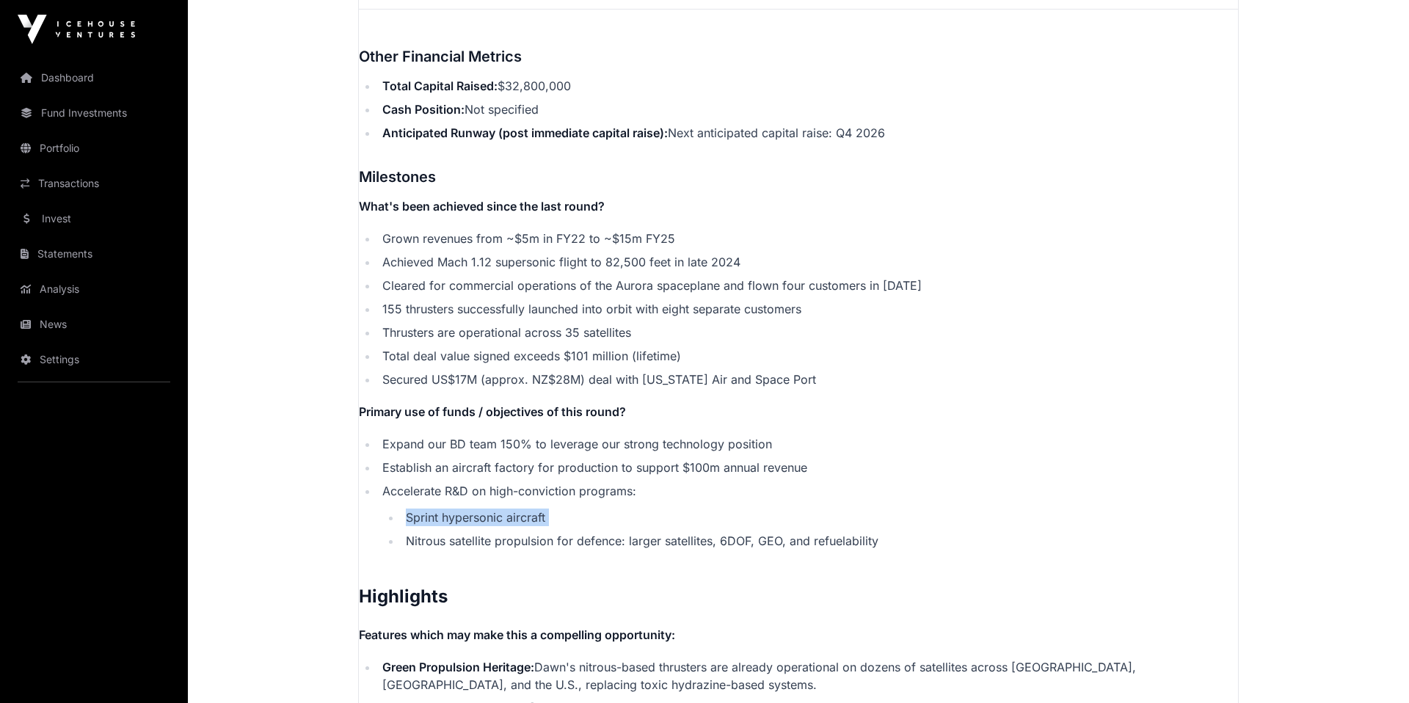
click at [631, 511] on ul "Sprint hypersonic aircraft Nitrous satellite propulsion for defence: larger sat…" at bounding box center [810, 529] width 856 height 41
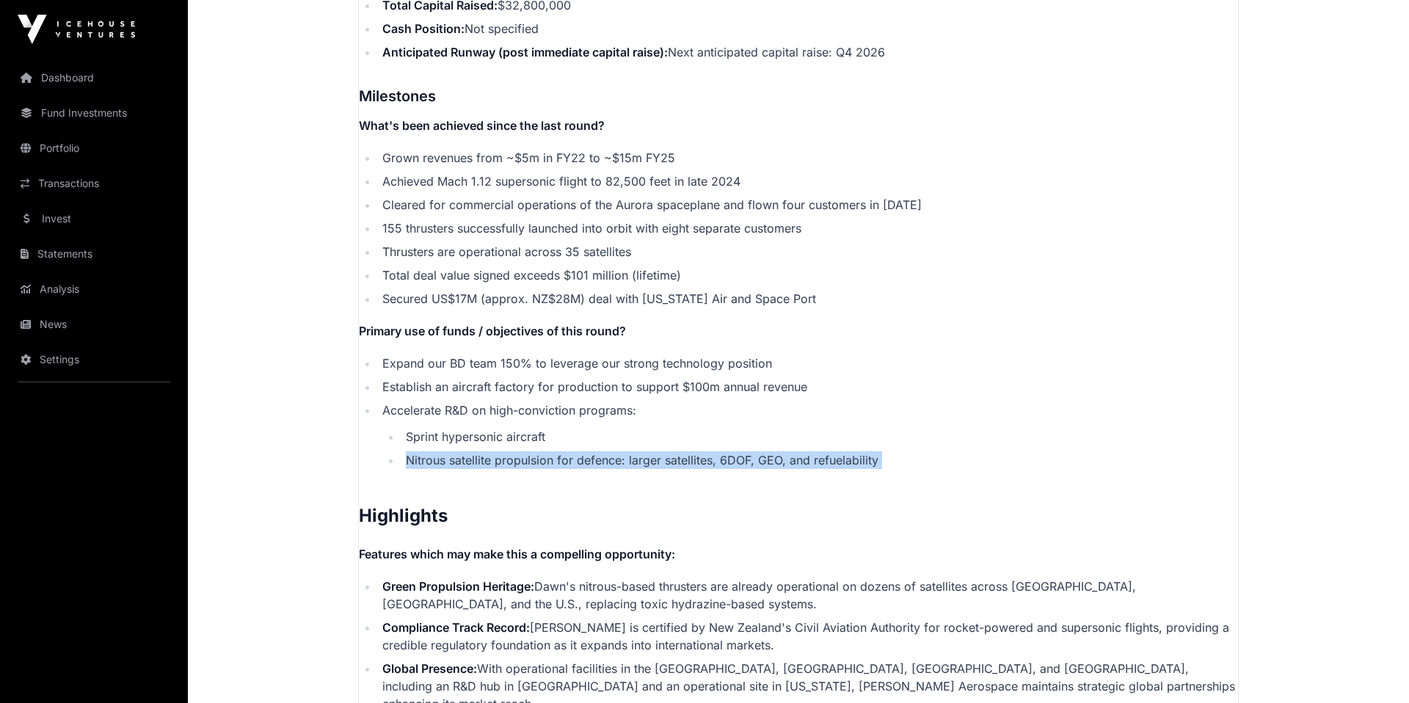
scroll to position [2930, 0]
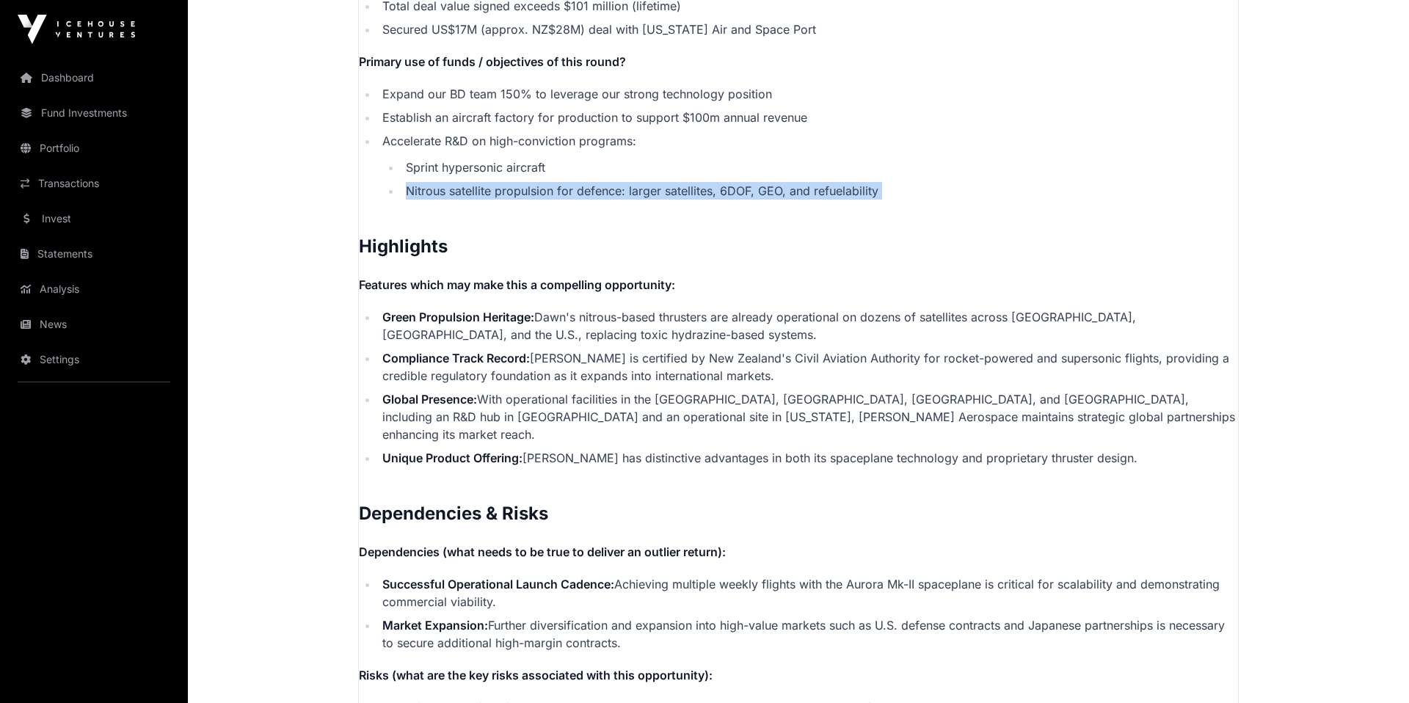
click at [621, 349] on li "Compliance Track Record: [PERSON_NAME] is certified by New Zealand's Civil Avia…" at bounding box center [808, 366] width 860 height 35
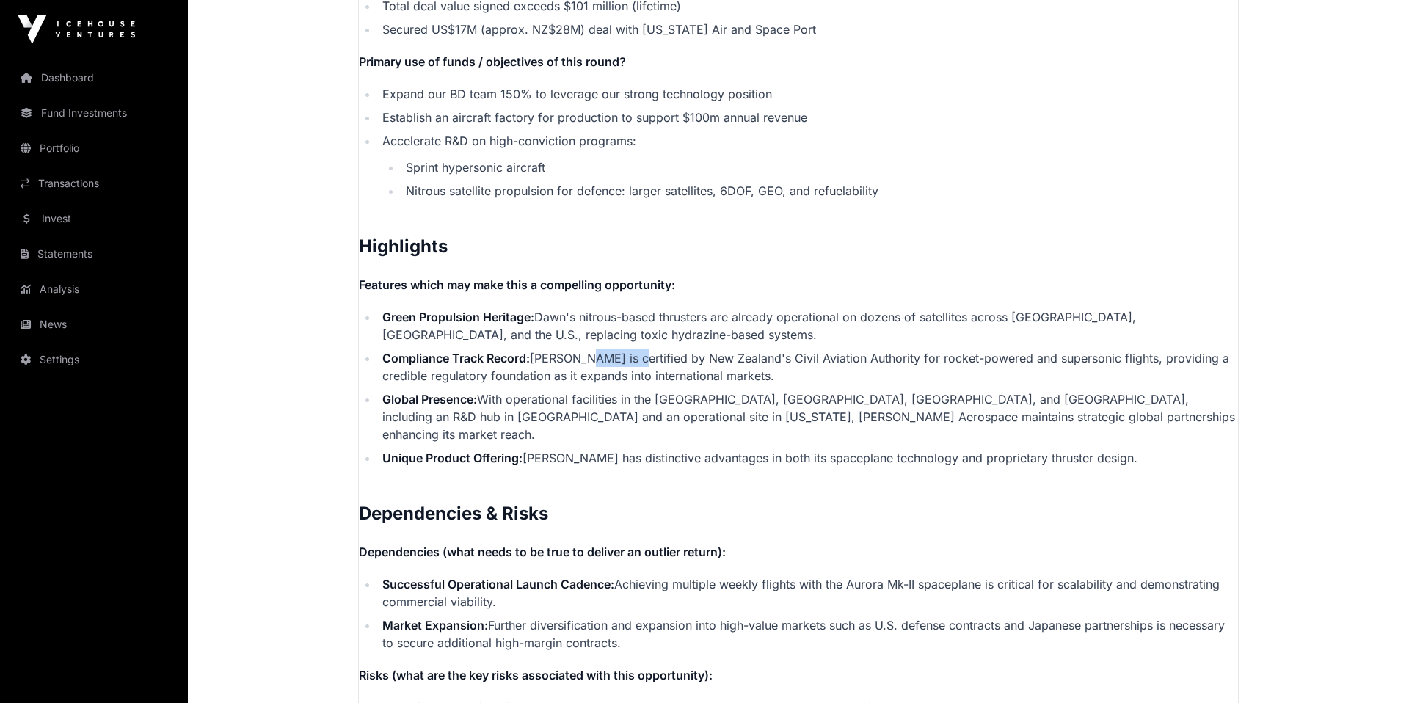
click at [621, 349] on li "Compliance Track Record: [PERSON_NAME] is certified by New Zealand's Civil Avia…" at bounding box center [808, 366] width 860 height 35
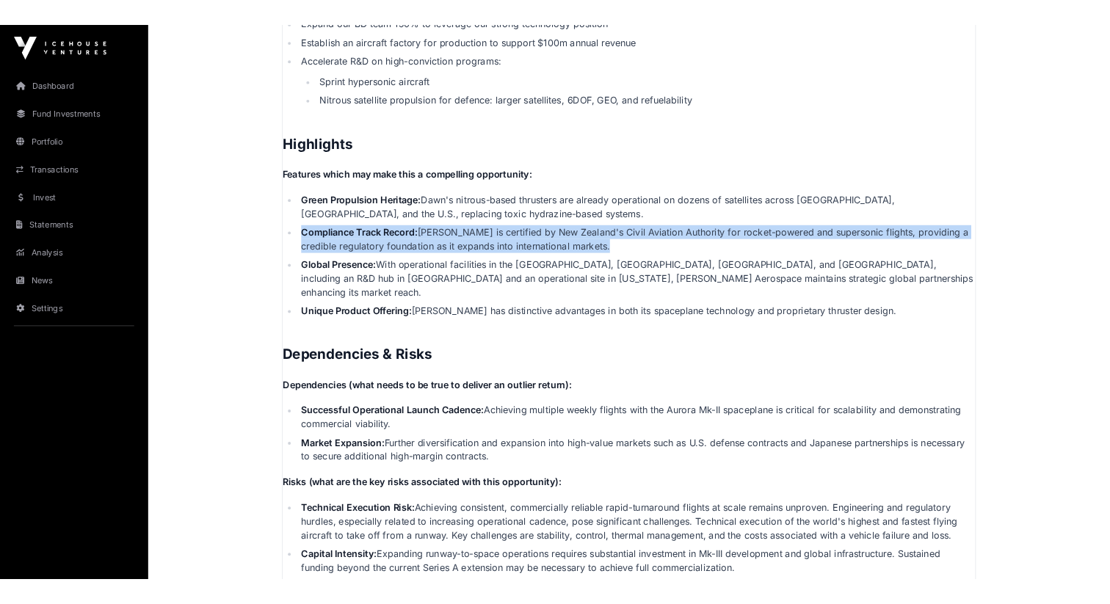
scroll to position [3267, 0]
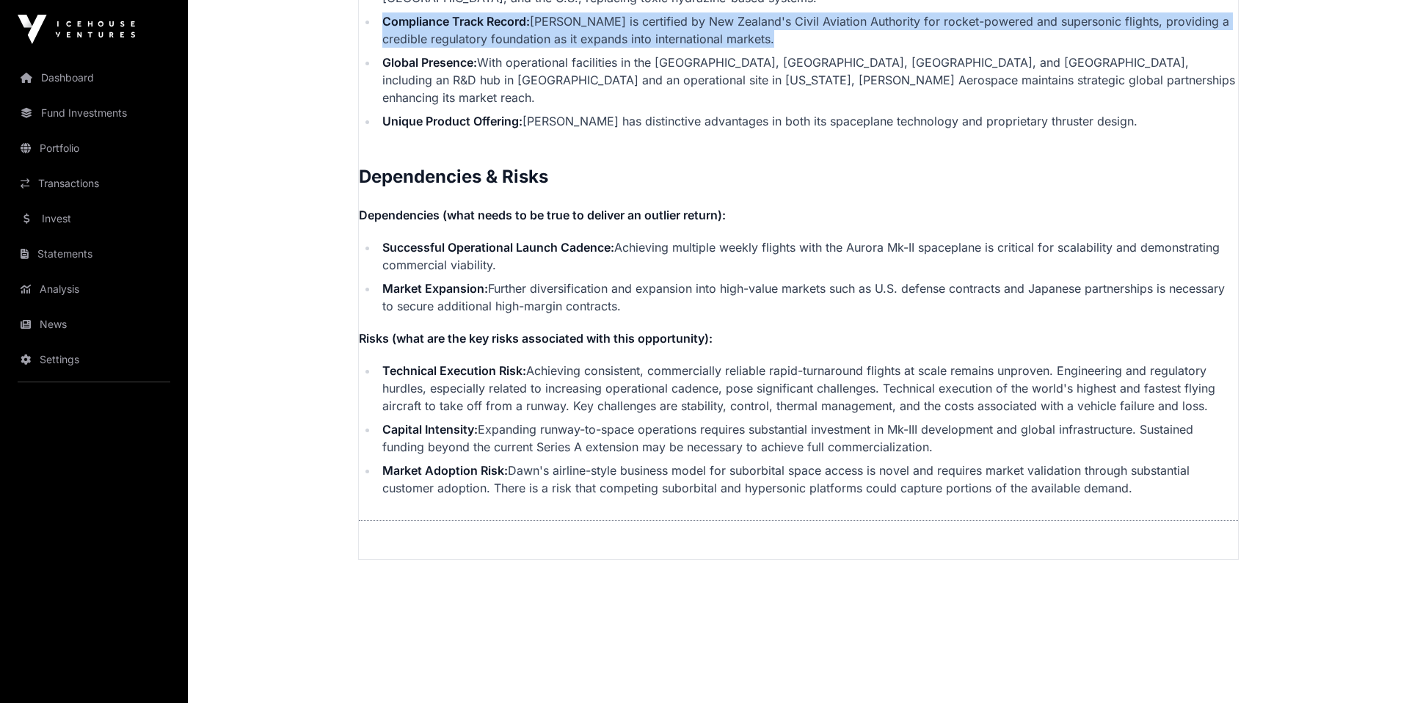
click at [621, 362] on li "Technical Execution Risk: Achieving consistent, commercially reliable rapid-tur…" at bounding box center [808, 388] width 860 height 53
